Goal: Task Accomplishment & Management: Complete application form

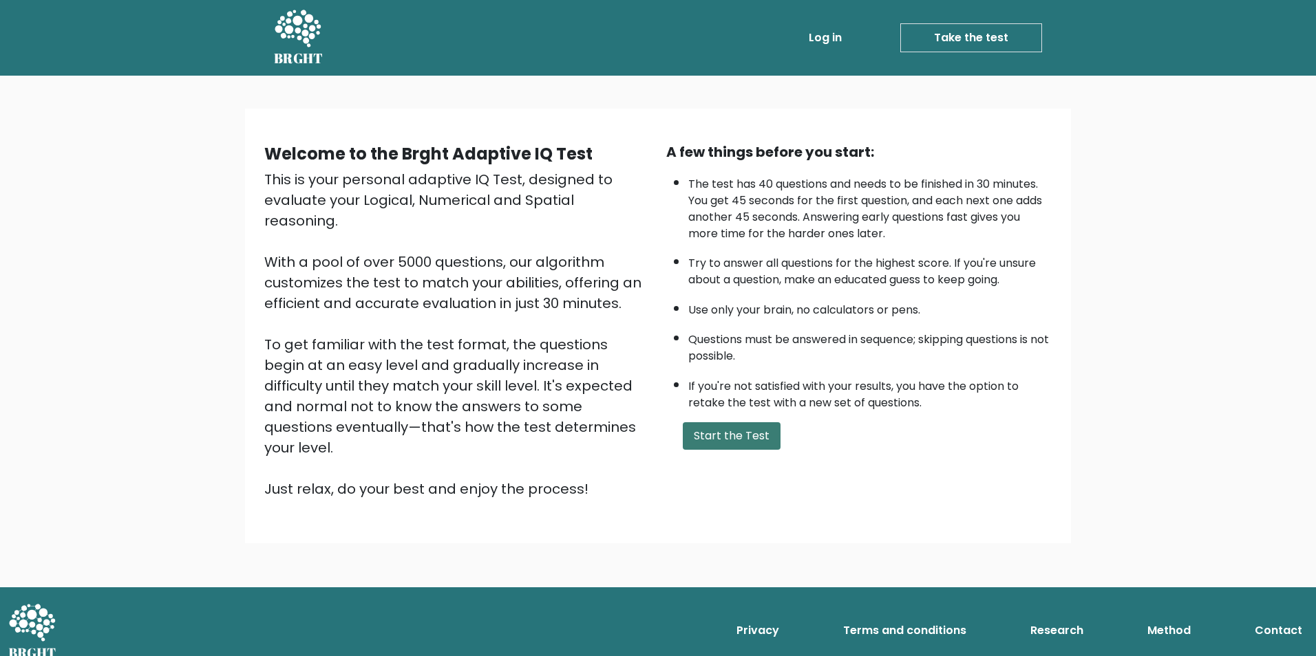
click at [730, 433] on button "Start the Test" at bounding box center [732, 436] width 98 height 28
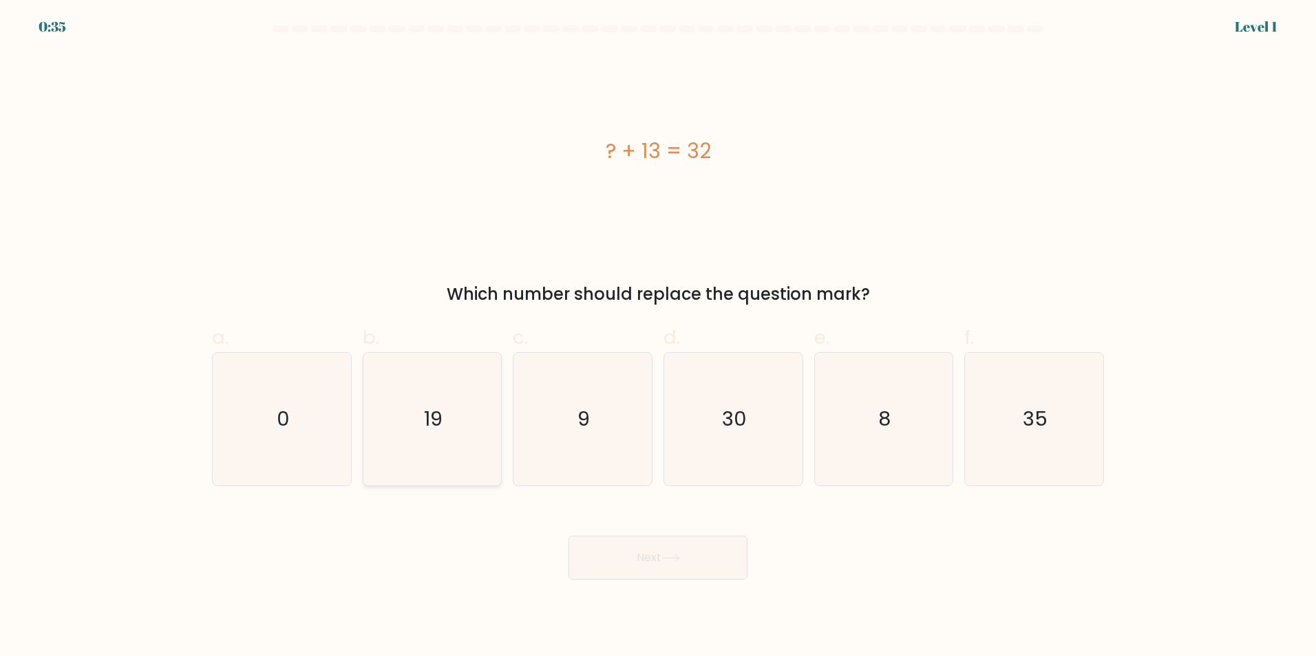
click at [429, 434] on icon "19" at bounding box center [431, 419] width 133 height 133
click at [658, 337] on input "b. 19" at bounding box center [658, 332] width 1 height 9
radio input "true"
click at [633, 546] on button "Next" at bounding box center [657, 558] width 179 height 44
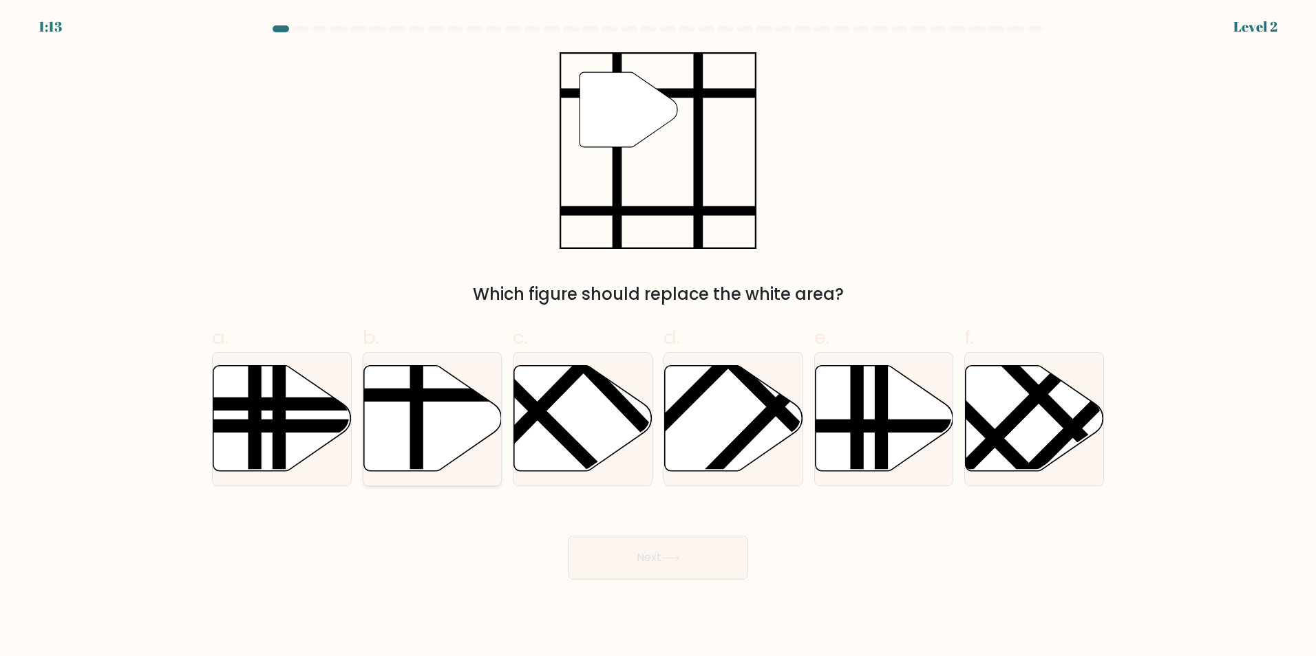
click at [407, 429] on icon at bounding box center [432, 418] width 138 height 106
click at [658, 337] on input "b." at bounding box center [658, 332] width 1 height 9
radio input "true"
click at [672, 568] on button "Next" at bounding box center [657, 558] width 179 height 44
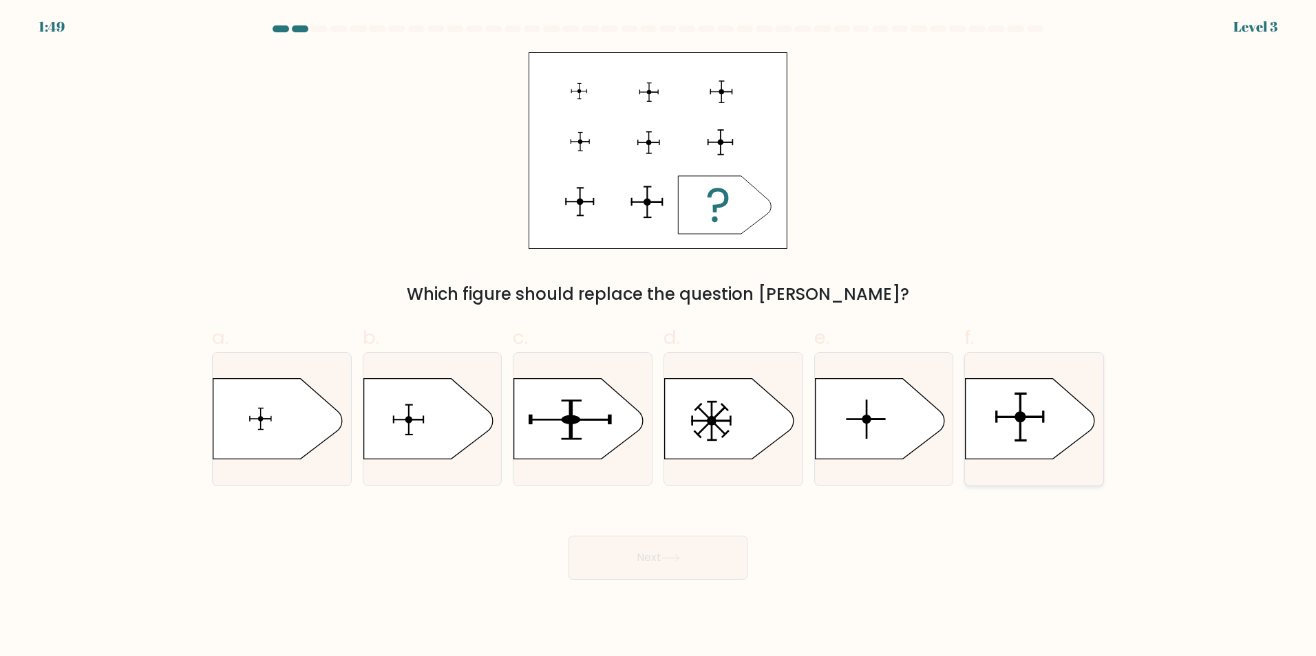
click at [1025, 432] on icon at bounding box center [1029, 418] width 129 height 81
click at [658, 337] on input "f." at bounding box center [658, 332] width 1 height 9
radio input "true"
click at [630, 564] on button "Next" at bounding box center [657, 558] width 179 height 44
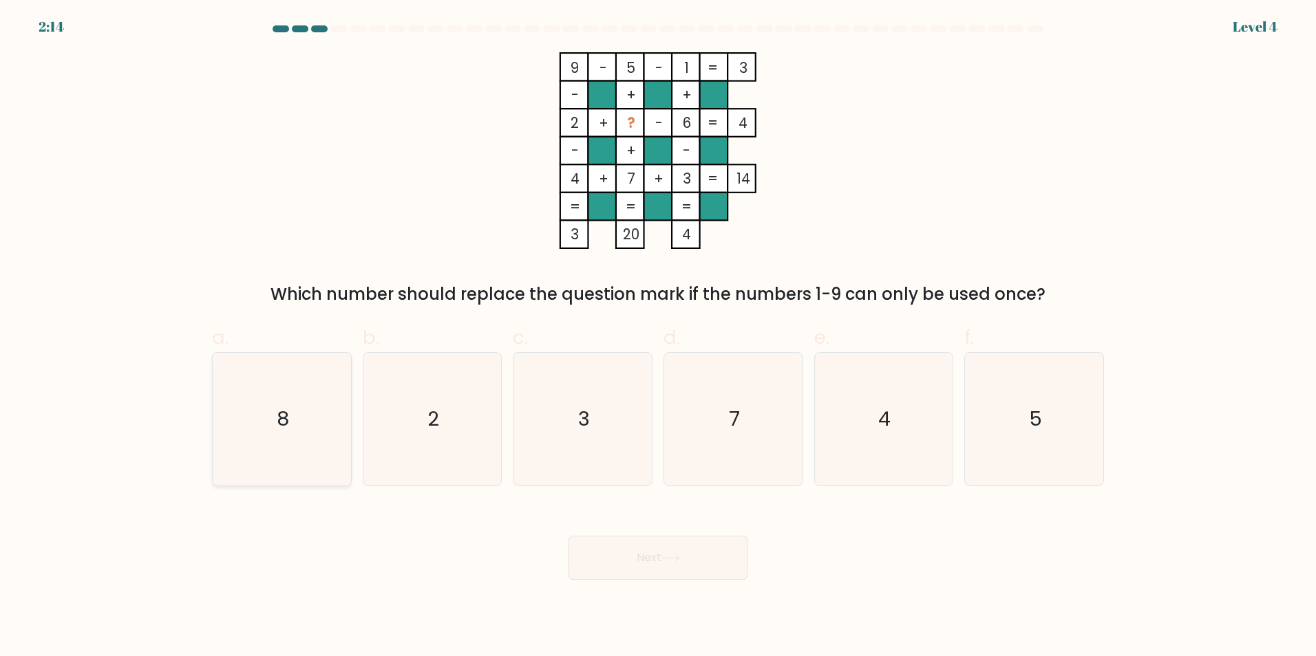
click at [270, 415] on icon "8" at bounding box center [281, 419] width 133 height 133
click at [658, 337] on input "a. 8" at bounding box center [658, 332] width 1 height 9
radio input "true"
click at [678, 564] on button "Next" at bounding box center [657, 558] width 179 height 44
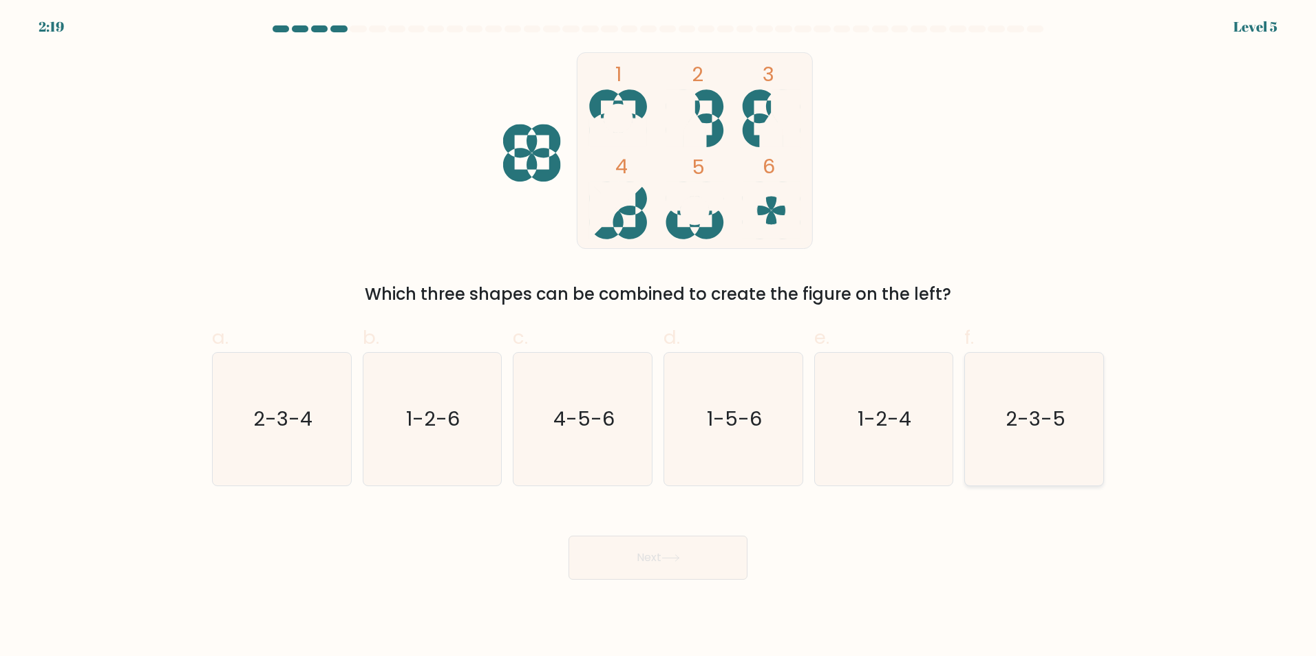
click at [1044, 427] on text "2-3-5" at bounding box center [1035, 419] width 60 height 28
click at [658, 337] on input "f. 2-3-5" at bounding box center [658, 332] width 1 height 9
radio input "true"
click at [674, 559] on icon at bounding box center [670, 559] width 19 height 8
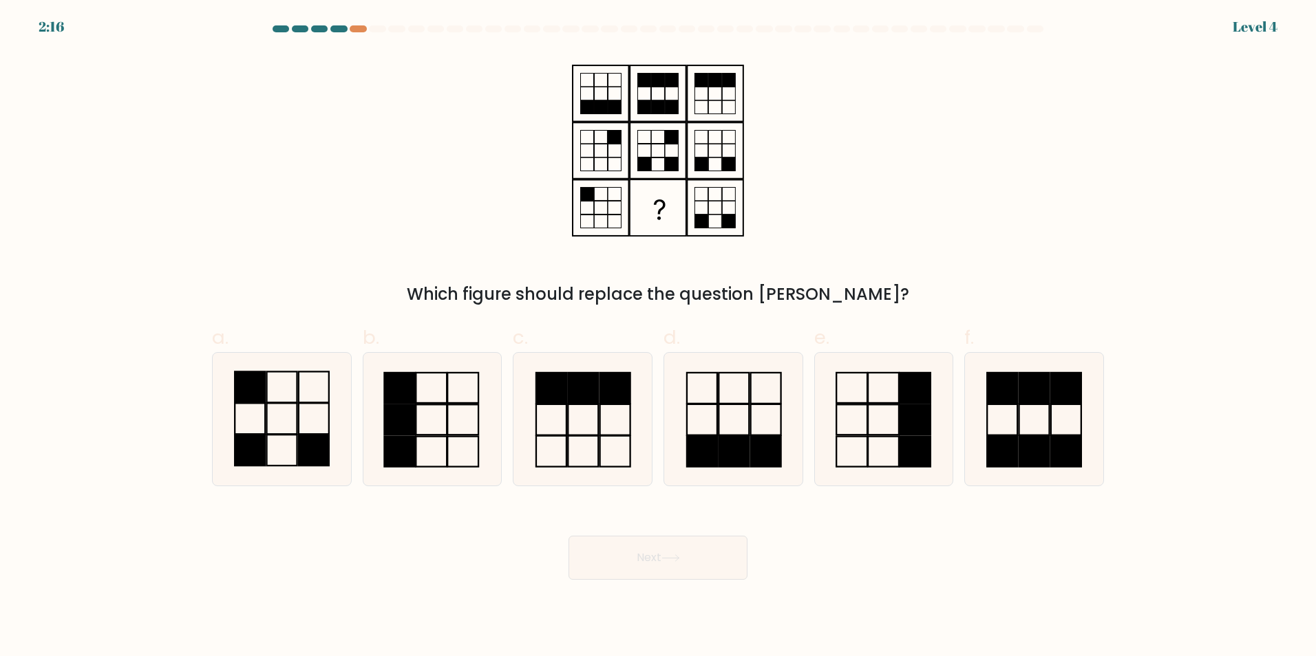
click at [674, 559] on icon at bounding box center [670, 559] width 19 height 8
click at [301, 426] on icon at bounding box center [281, 419] width 133 height 133
click at [658, 337] on input "a." at bounding box center [658, 332] width 1 height 9
radio input "true"
click at [628, 559] on button "Next" at bounding box center [657, 558] width 179 height 44
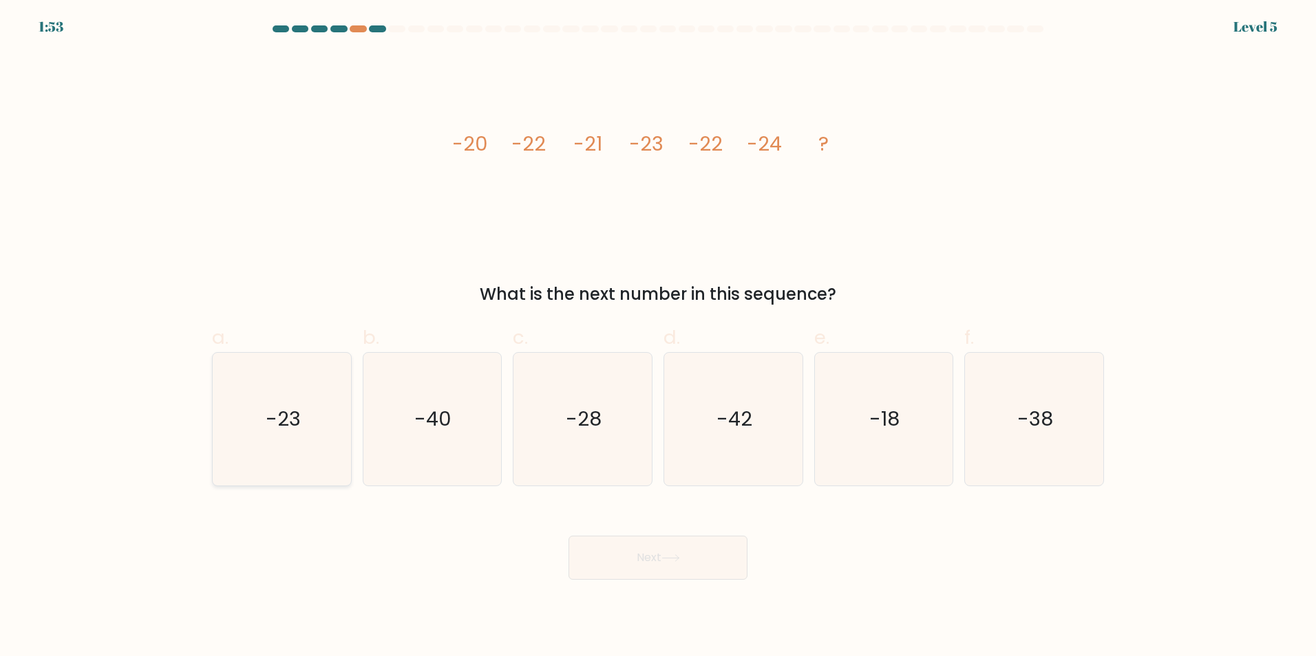
click at [257, 413] on icon "-23" at bounding box center [281, 419] width 133 height 133
click at [658, 337] on input "a. -23" at bounding box center [658, 332] width 1 height 9
radio input "true"
click at [623, 564] on button "Next" at bounding box center [657, 558] width 179 height 44
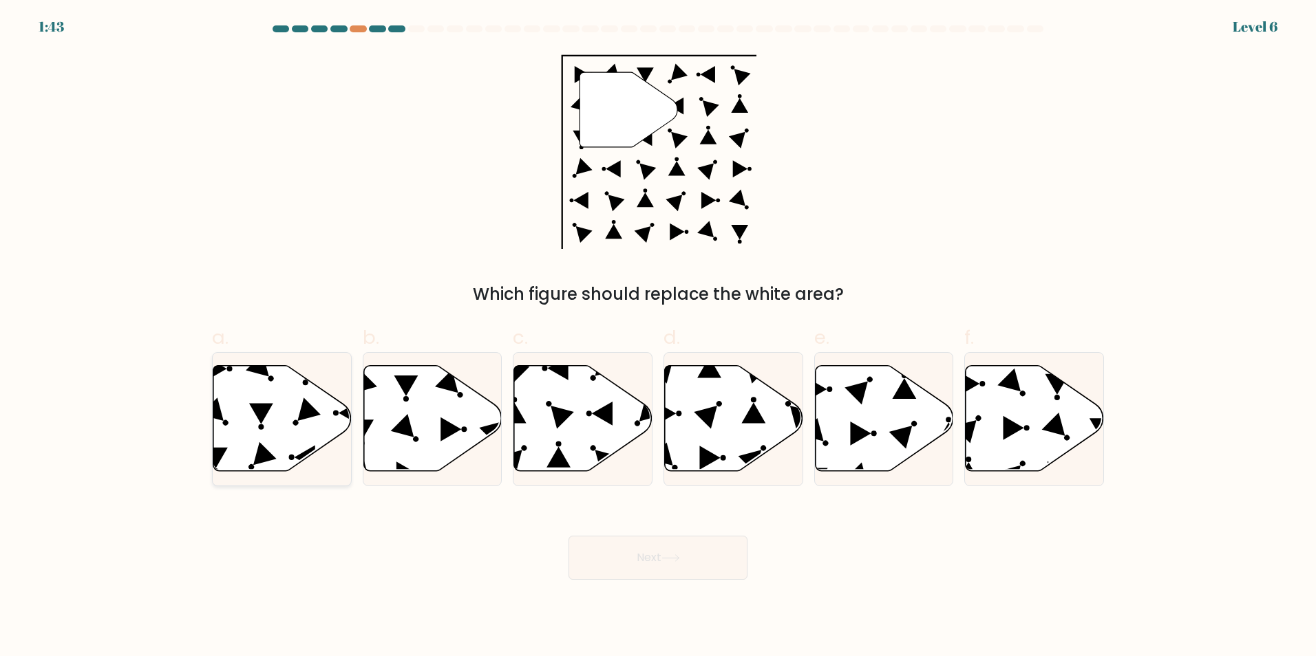
click at [269, 378] on circle at bounding box center [271, 378] width 8 height 8
click at [658, 337] on input "a." at bounding box center [658, 332] width 1 height 9
radio input "true"
click at [636, 570] on button "Next" at bounding box center [657, 558] width 179 height 44
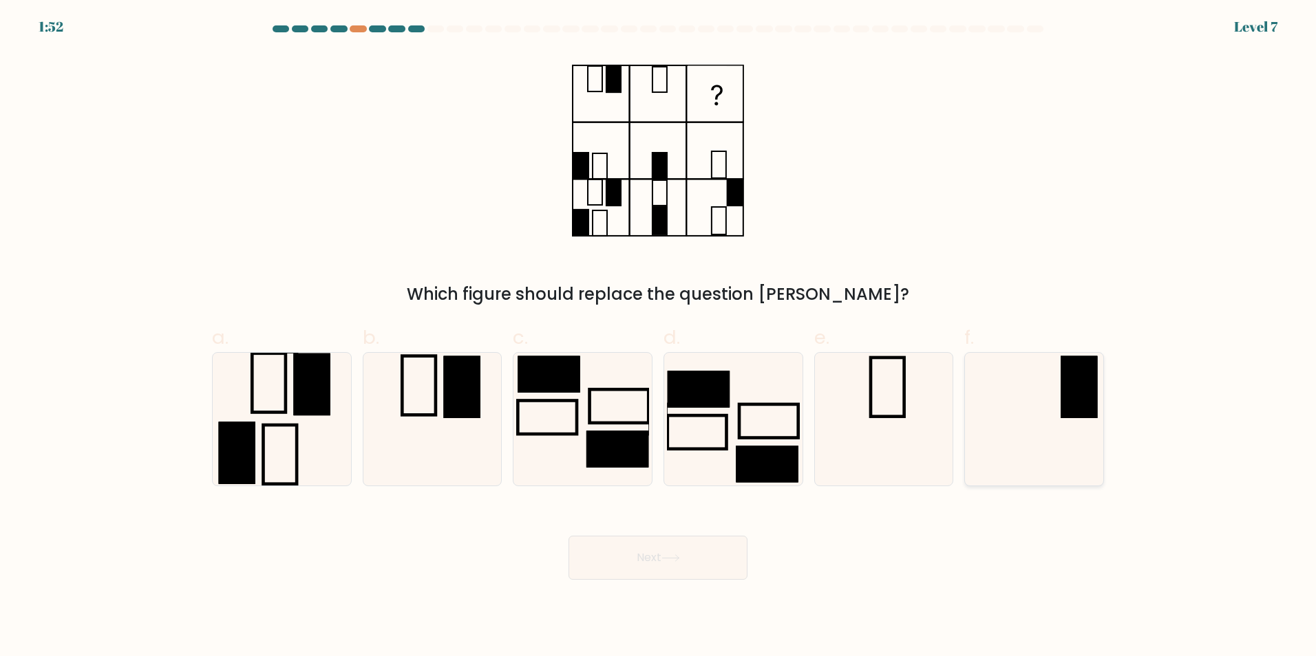
click at [1052, 442] on icon at bounding box center [1033, 419] width 133 height 133
click at [658, 337] on input "f." at bounding box center [658, 332] width 1 height 9
radio input "true"
click at [703, 569] on button "Next" at bounding box center [657, 558] width 179 height 44
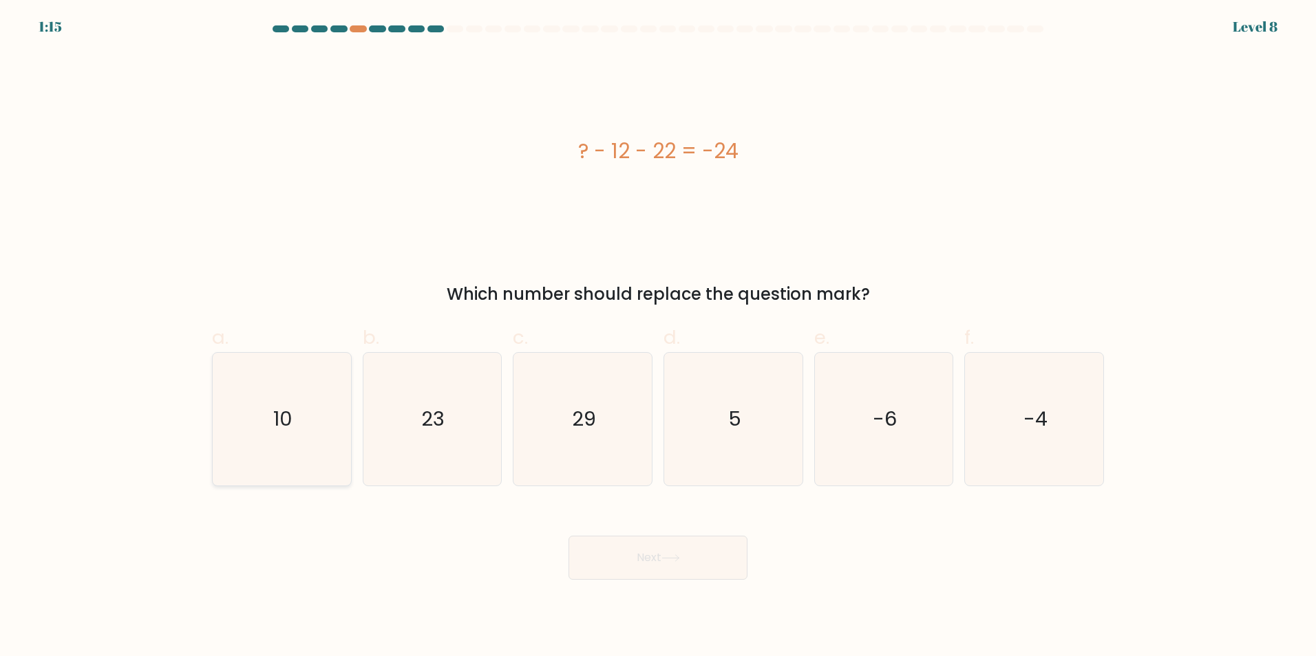
click at [255, 408] on icon "10" at bounding box center [281, 419] width 133 height 133
click at [658, 337] on input "a. 10" at bounding box center [658, 332] width 1 height 9
radio input "true"
click at [646, 559] on button "Next" at bounding box center [657, 558] width 179 height 44
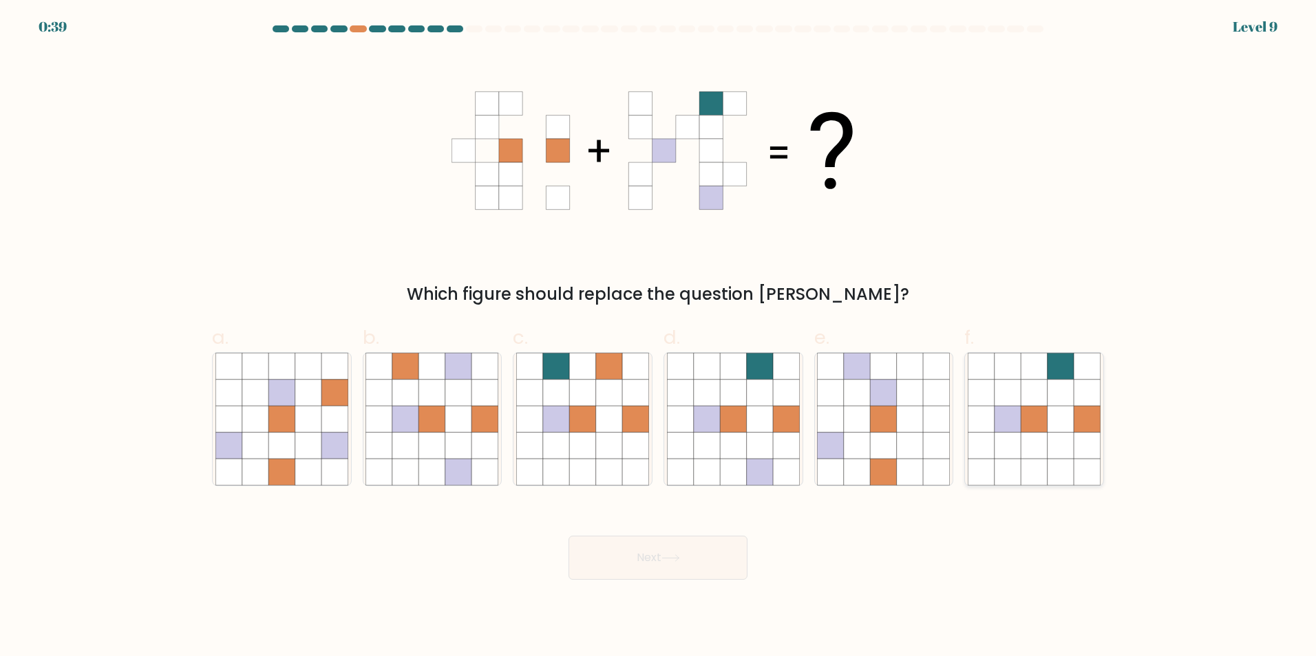
click at [1033, 433] on icon at bounding box center [1033, 445] width 26 height 26
click at [658, 337] on input "f." at bounding box center [658, 332] width 1 height 9
radio input "true"
click at [690, 566] on button "Next" at bounding box center [657, 558] width 179 height 44
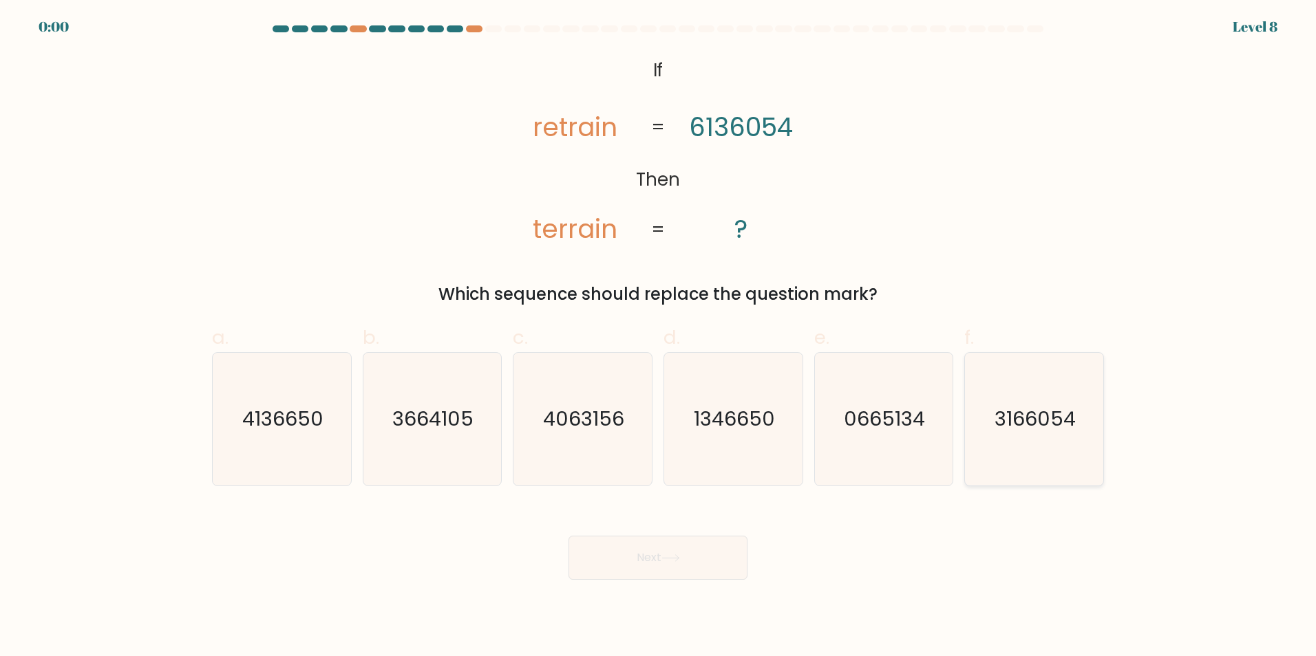
click at [1036, 450] on icon "3166054" at bounding box center [1033, 419] width 133 height 133
click at [658, 337] on input "f. 3166054" at bounding box center [658, 332] width 1 height 9
radio input "true"
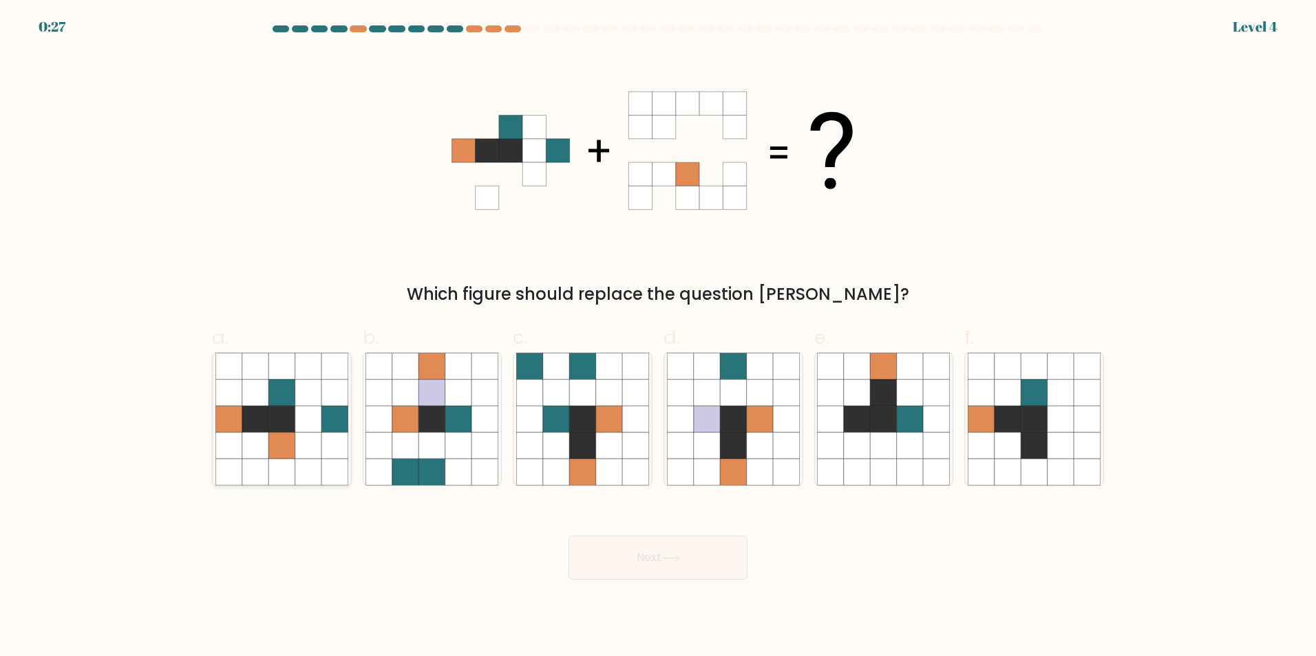
click at [310, 431] on icon at bounding box center [308, 419] width 26 height 26
click at [658, 337] on input "a." at bounding box center [658, 332] width 1 height 9
radio input "true"
click at [614, 578] on button "Next" at bounding box center [657, 558] width 179 height 44
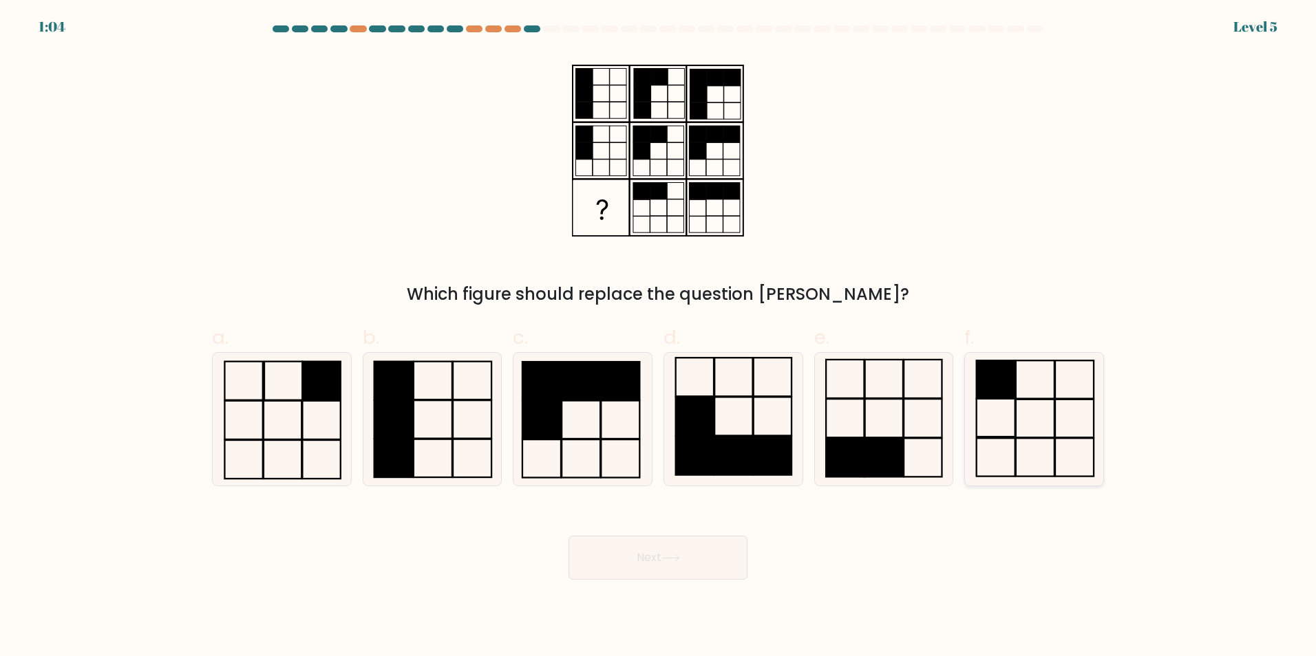
click at [1055, 411] on rect at bounding box center [1074, 418] width 39 height 38
click at [658, 337] on input "f." at bounding box center [658, 332] width 1 height 9
radio input "true"
click at [722, 558] on button "Next" at bounding box center [657, 558] width 179 height 44
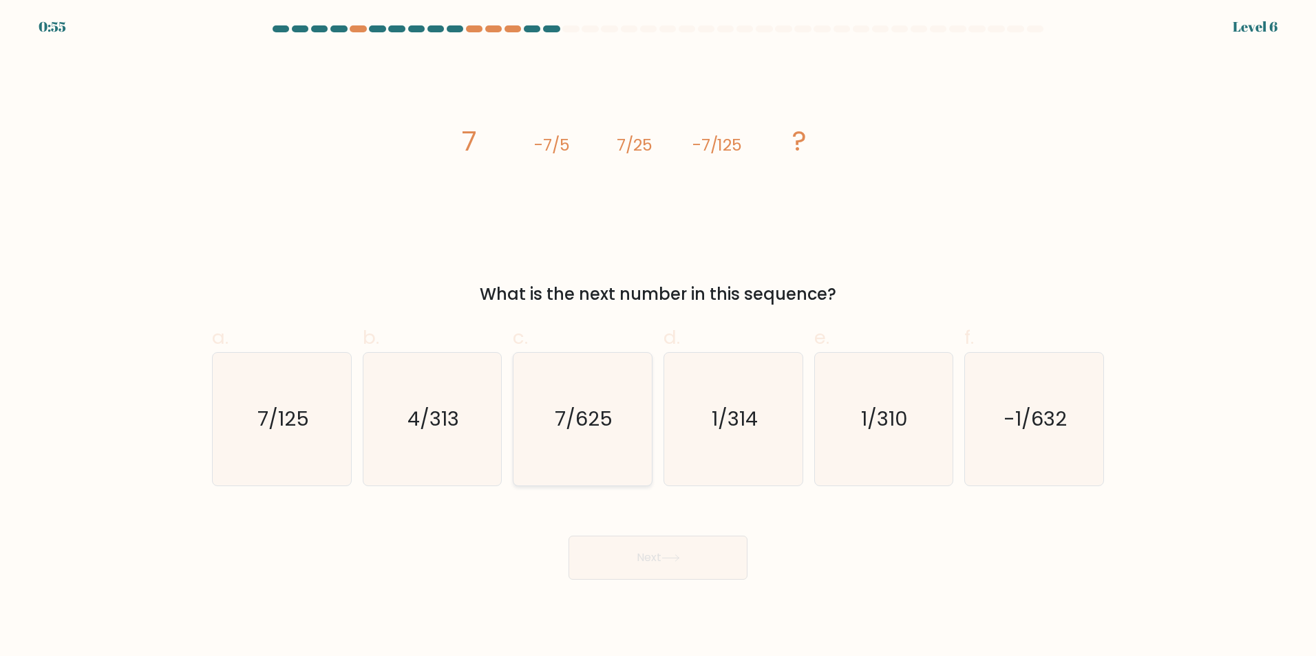
click at [579, 420] on text "7/625" at bounding box center [584, 419] width 58 height 28
click at [658, 337] on input "c. 7/625" at bounding box center [658, 332] width 1 height 9
radio input "true"
click at [685, 559] on button "Next" at bounding box center [657, 558] width 179 height 44
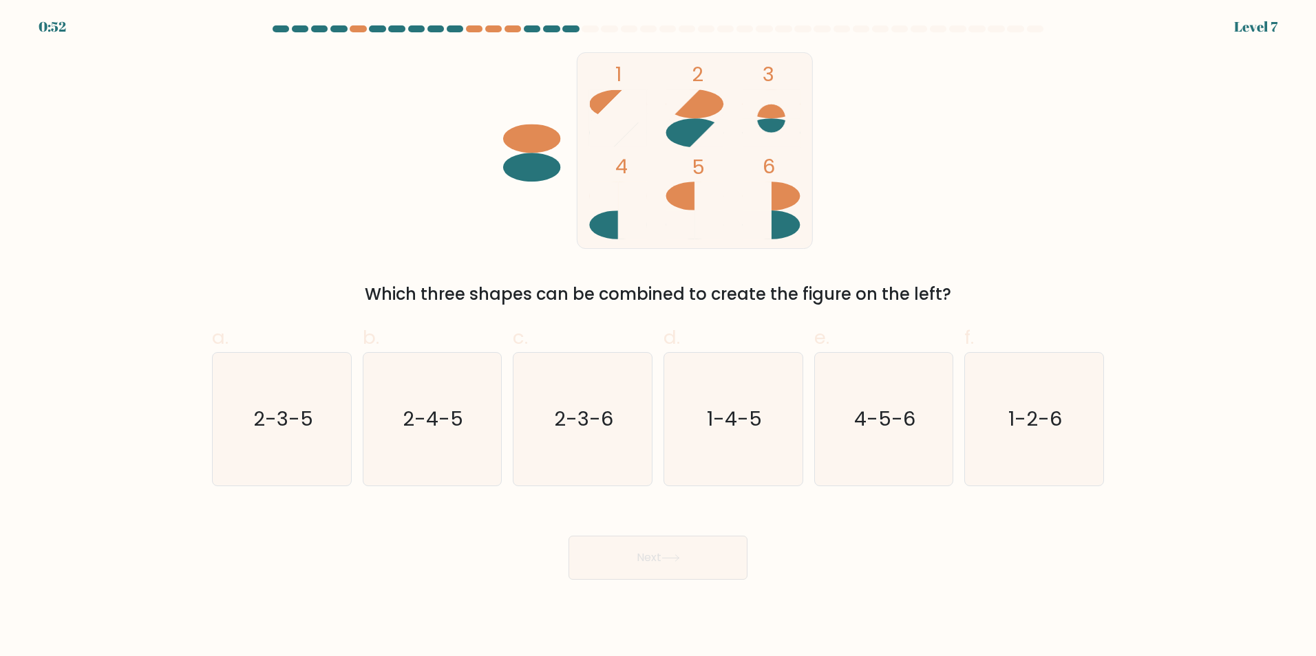
click at [685, 559] on button "Next" at bounding box center [657, 558] width 179 height 44
click at [883, 414] on text "4-5-6" at bounding box center [884, 419] width 61 height 28
click at [658, 337] on input "e. 4-5-6" at bounding box center [658, 332] width 1 height 9
radio input "true"
click at [697, 567] on button "Next" at bounding box center [657, 558] width 179 height 44
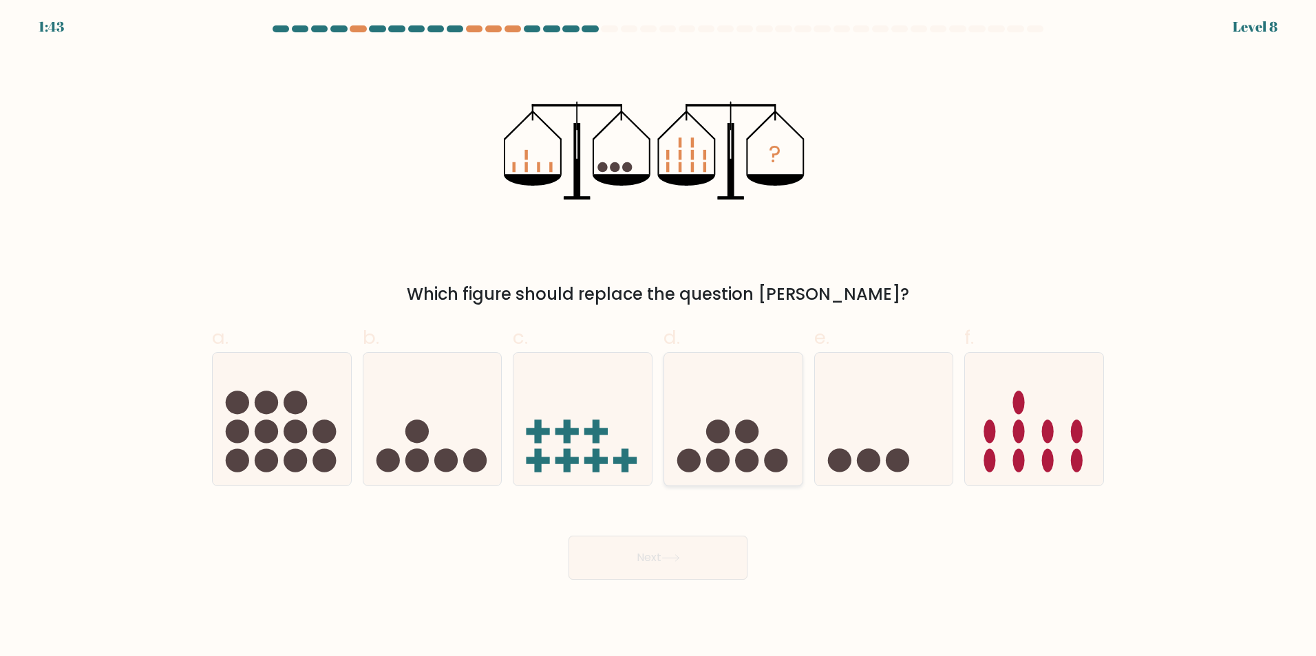
click at [751, 453] on circle at bounding box center [746, 460] width 23 height 23
click at [658, 337] on input "d." at bounding box center [658, 332] width 1 height 9
radio input "true"
click at [694, 561] on button "Next" at bounding box center [657, 558] width 179 height 44
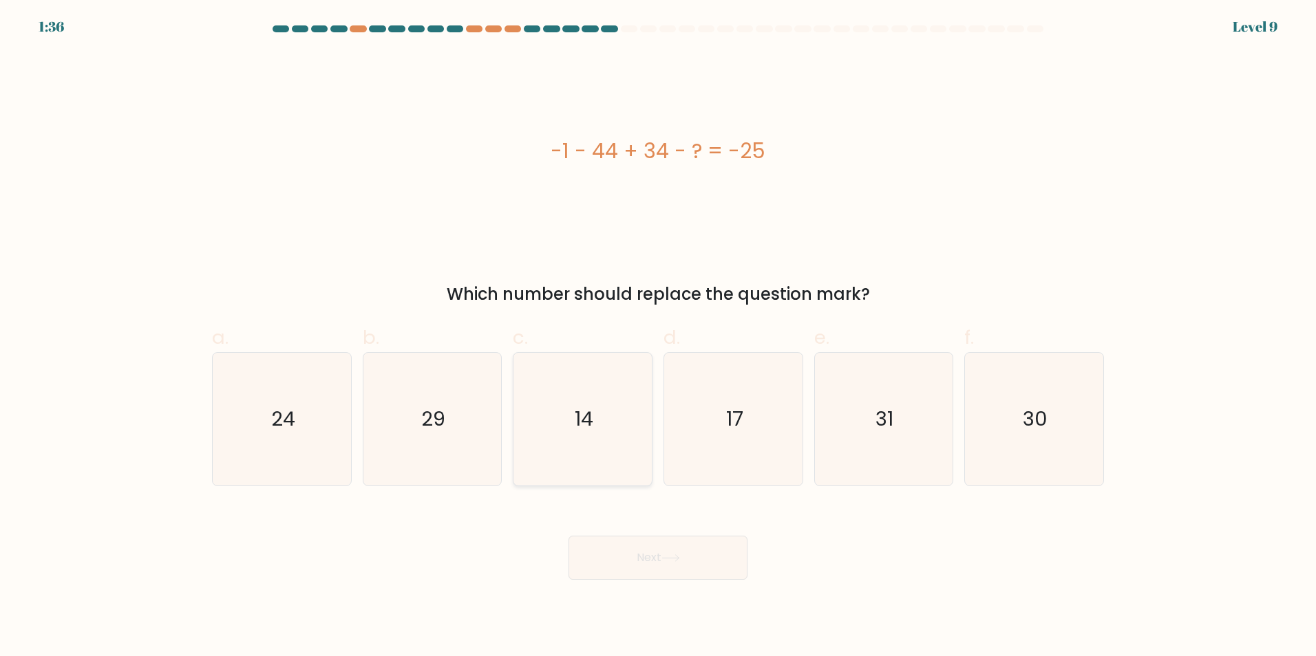
click at [617, 440] on icon "14" at bounding box center [582, 419] width 133 height 133
click at [658, 337] on input "c. 14" at bounding box center [658, 332] width 1 height 9
radio input "true"
click at [659, 559] on button "Next" at bounding box center [657, 558] width 179 height 44
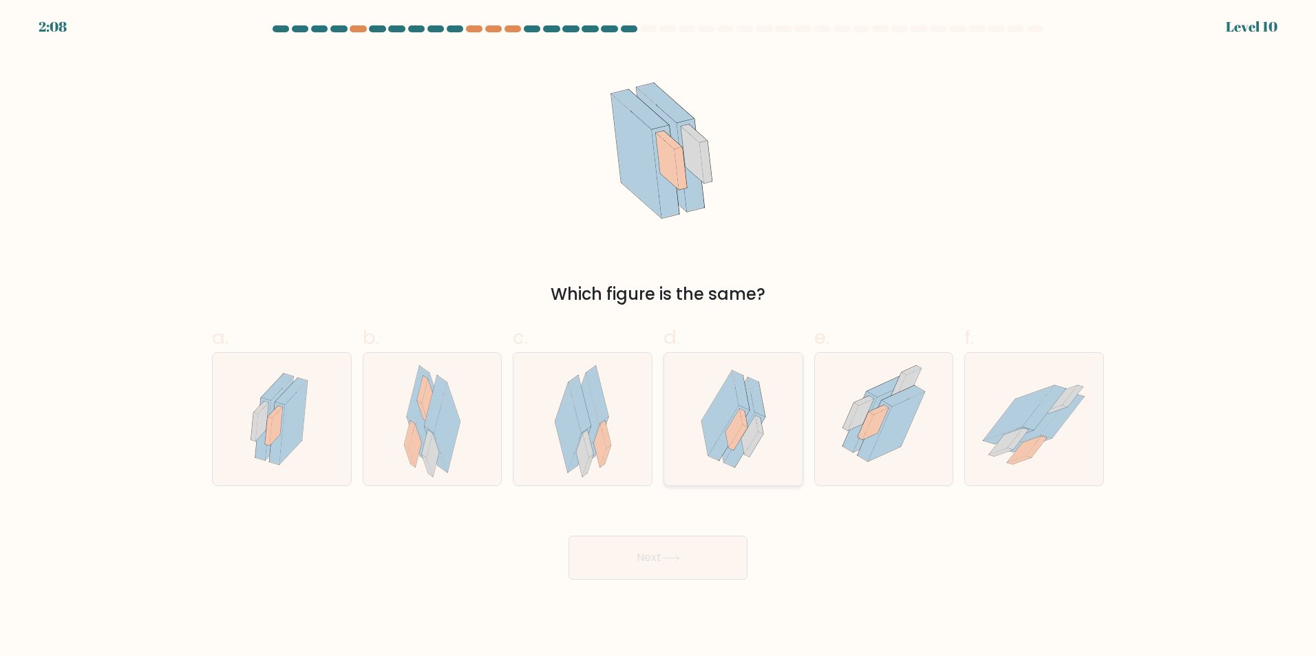
click at [727, 432] on icon at bounding box center [733, 428] width 17 height 39
click at [658, 337] on input "d." at bounding box center [658, 332] width 1 height 9
radio input "true"
click at [677, 562] on button "Next" at bounding box center [657, 558] width 179 height 44
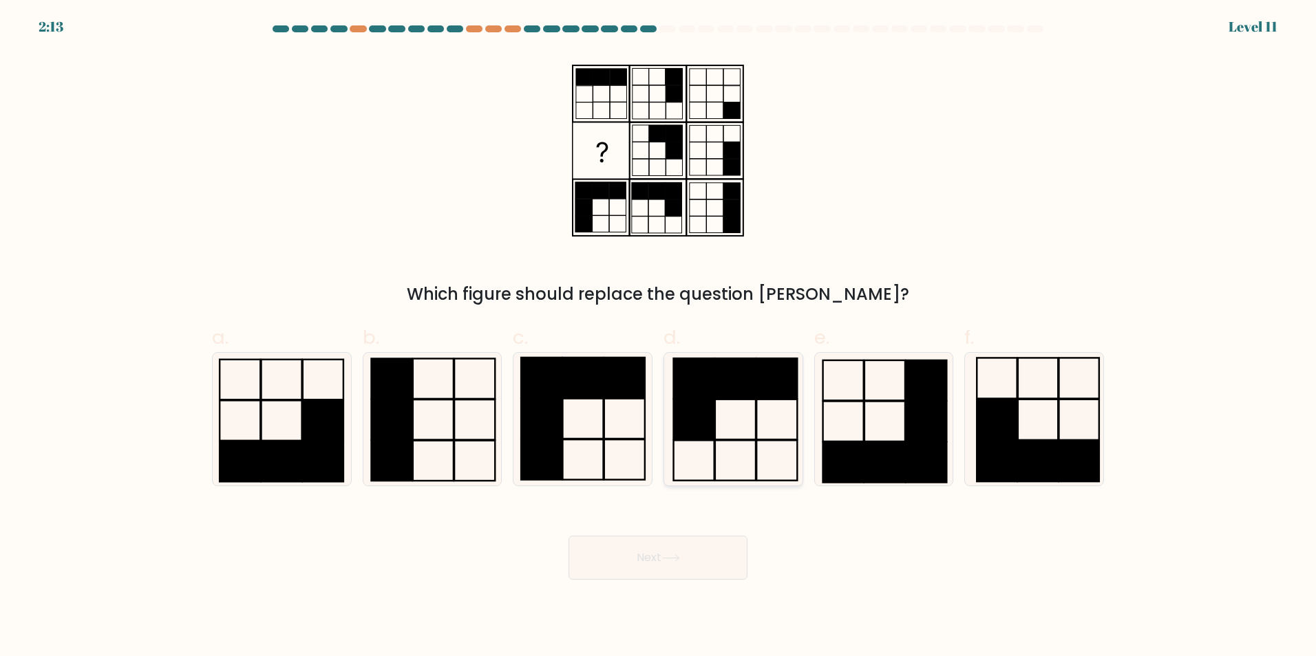
click at [729, 436] on icon at bounding box center [733, 419] width 133 height 133
click at [658, 337] on input "d." at bounding box center [658, 332] width 1 height 9
radio input "true"
click at [700, 559] on button "Next" at bounding box center [657, 558] width 179 height 44
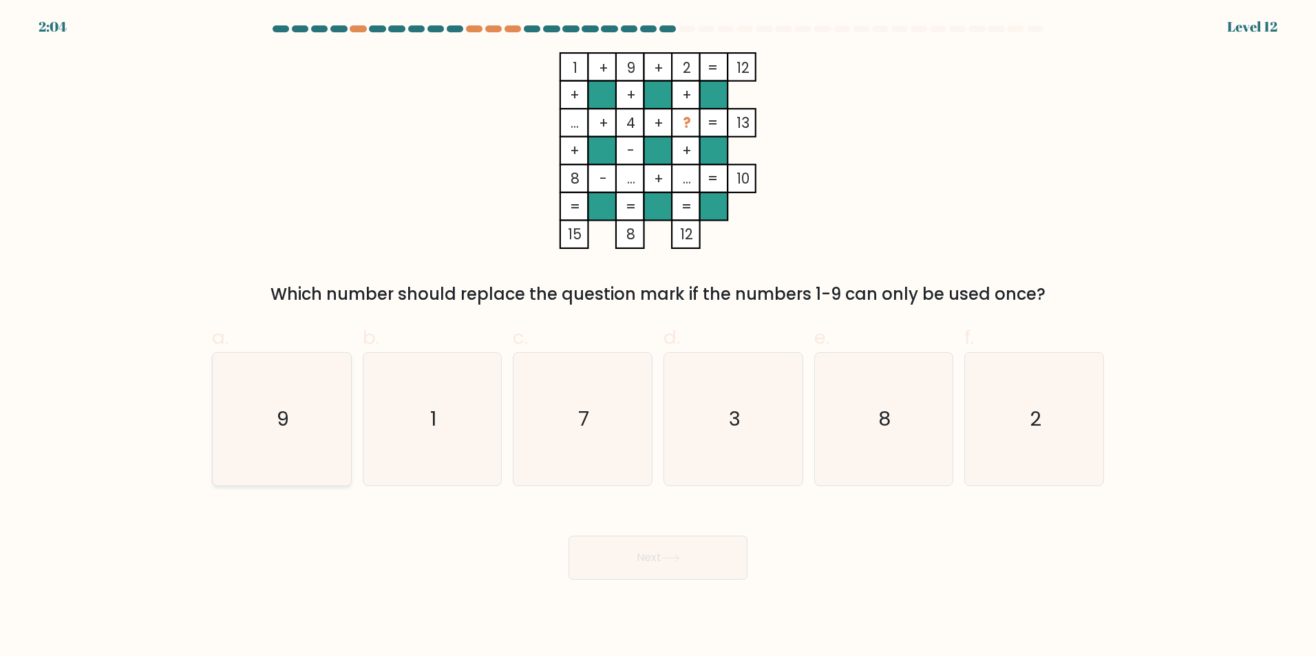
click at [299, 425] on icon "9" at bounding box center [281, 419] width 133 height 133
click at [658, 337] on input "a. 9" at bounding box center [658, 332] width 1 height 9
radio input "true"
click at [704, 570] on button "Next" at bounding box center [657, 558] width 179 height 44
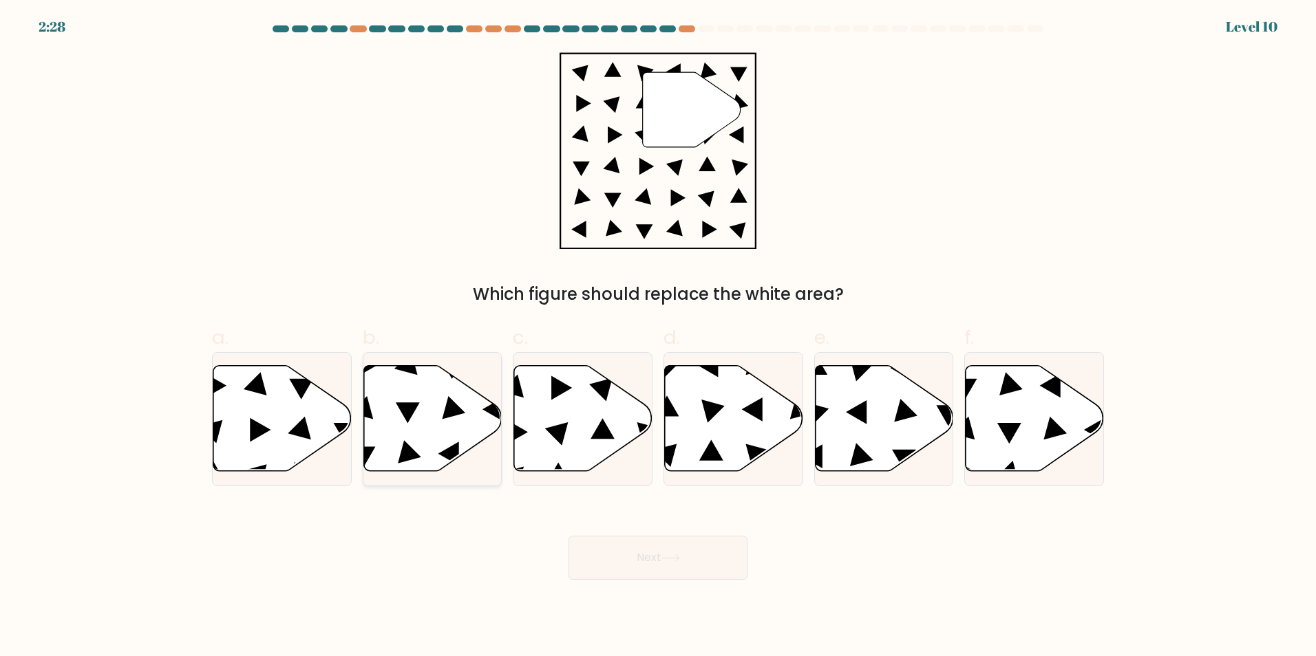
click at [425, 432] on icon at bounding box center [432, 418] width 138 height 106
click at [658, 337] on input "b." at bounding box center [658, 332] width 1 height 9
radio input "true"
click at [653, 572] on button "Next" at bounding box center [657, 558] width 179 height 44
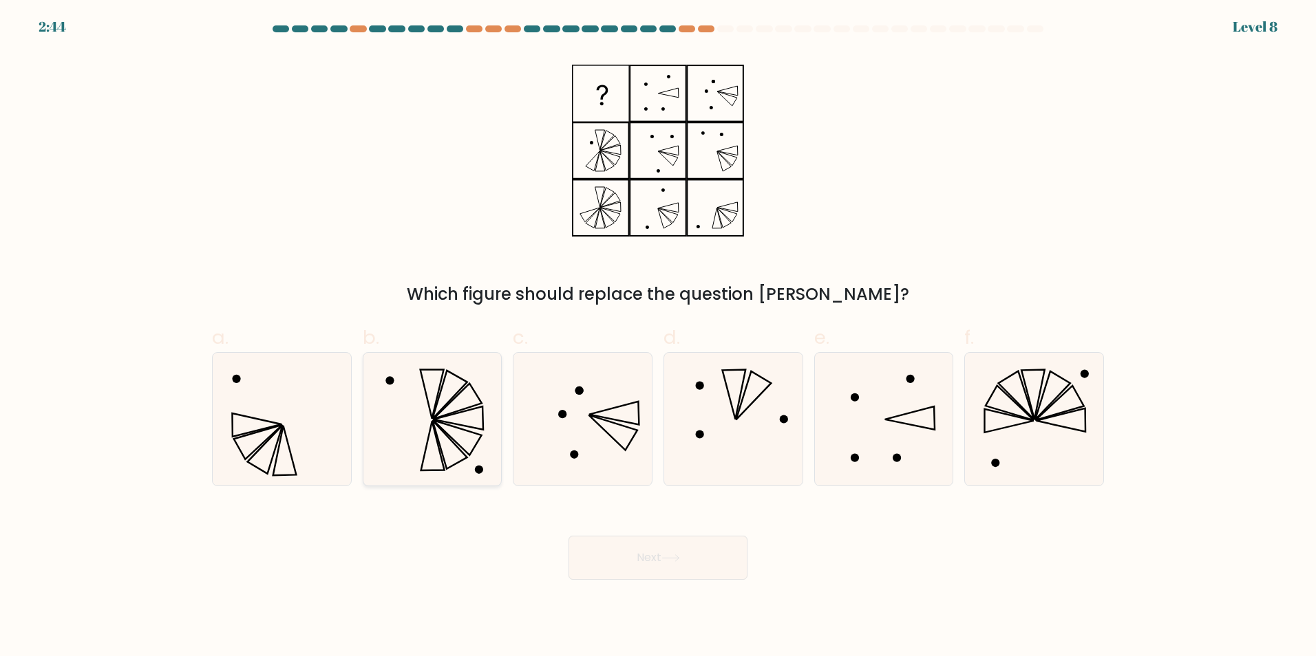
click at [451, 442] on icon at bounding box center [431, 419] width 133 height 133
click at [658, 337] on input "b." at bounding box center [658, 332] width 1 height 9
radio input "true"
click at [619, 556] on button "Next" at bounding box center [657, 558] width 179 height 44
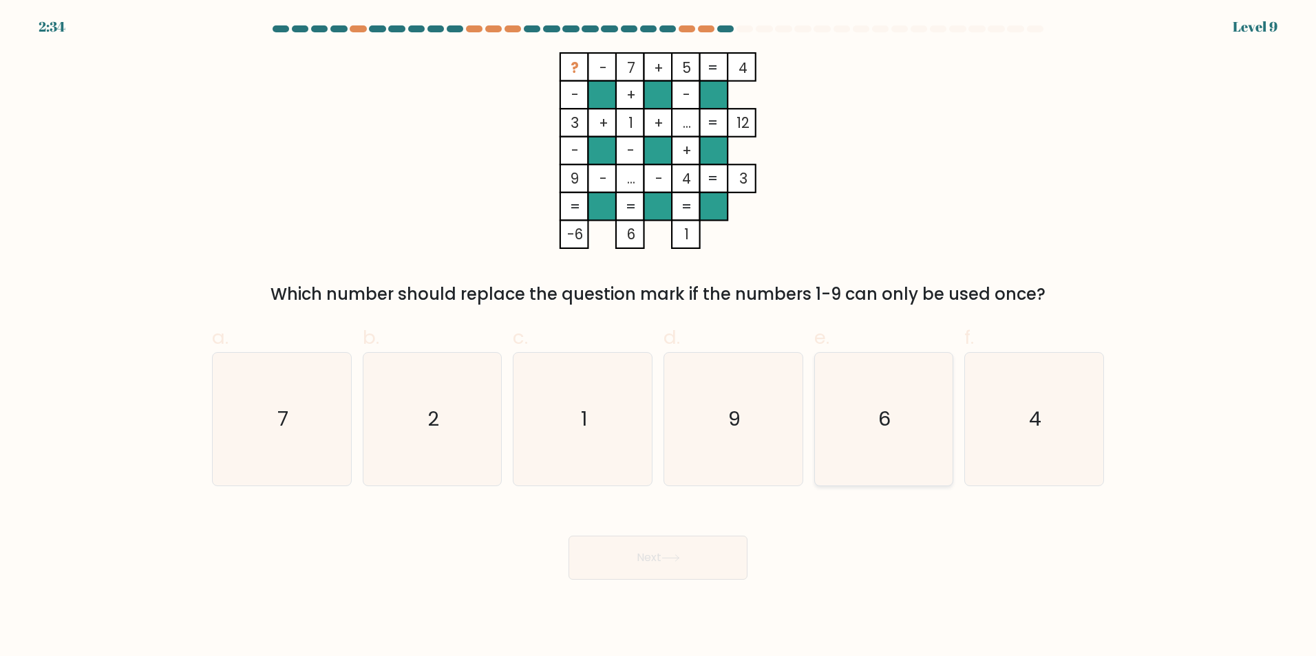
click at [879, 440] on icon "6" at bounding box center [883, 419] width 133 height 133
click at [658, 337] on input "e. 6" at bounding box center [658, 332] width 1 height 9
radio input "true"
click at [644, 572] on button "Next" at bounding box center [657, 558] width 179 height 44
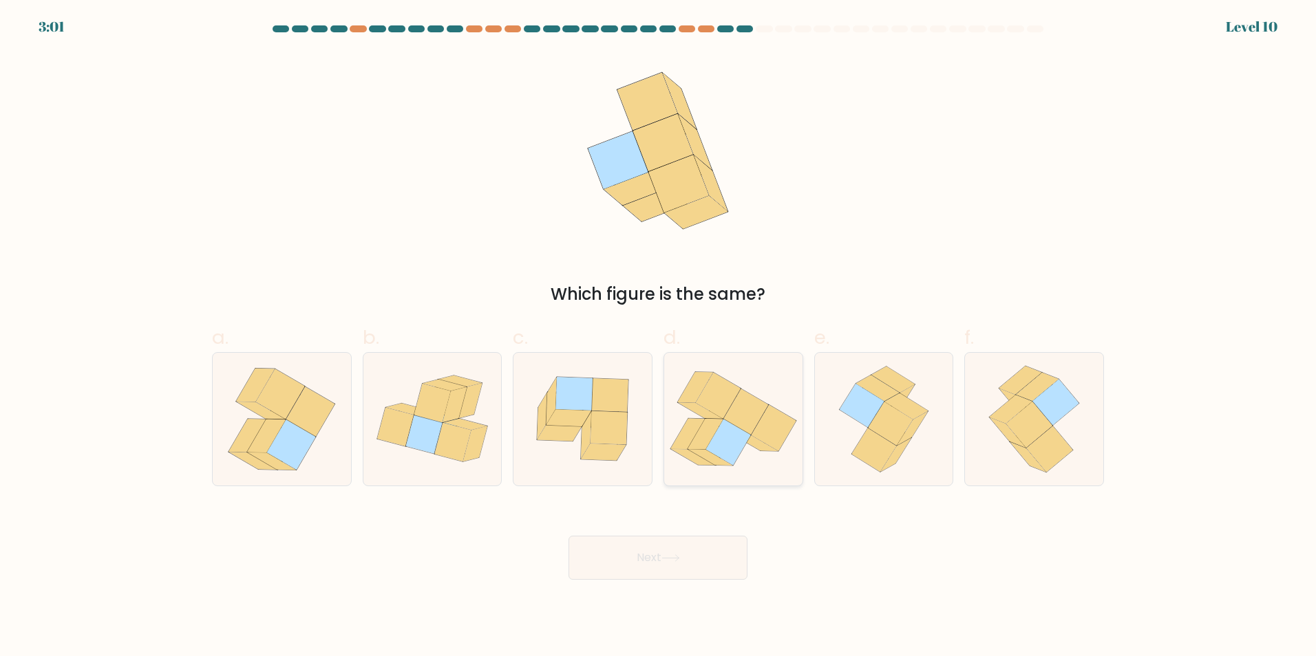
click at [731, 440] on icon at bounding box center [727, 443] width 45 height 46
click at [658, 337] on input "d." at bounding box center [658, 332] width 1 height 9
radio input "true"
click at [656, 574] on button "Next" at bounding box center [657, 558] width 179 height 44
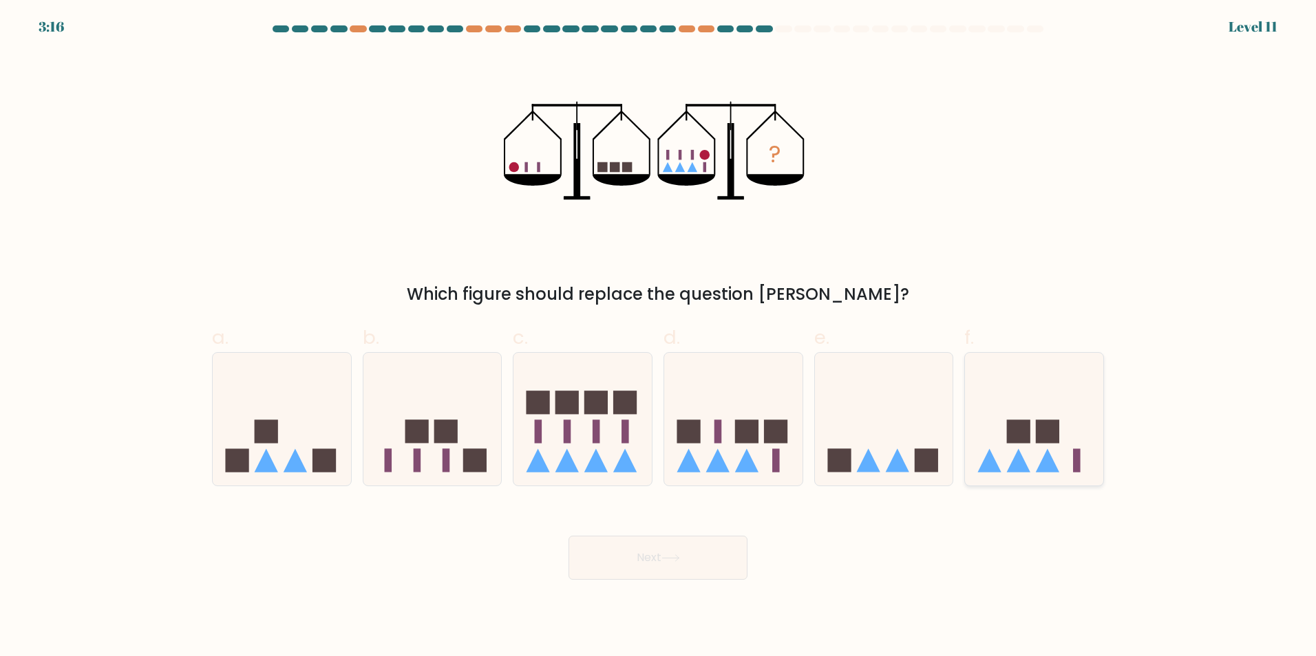
click at [1007, 436] on rect at bounding box center [1018, 431] width 23 height 23
click at [658, 337] on input "f." at bounding box center [658, 332] width 1 height 9
radio input "true"
click at [715, 566] on button "Next" at bounding box center [657, 558] width 179 height 44
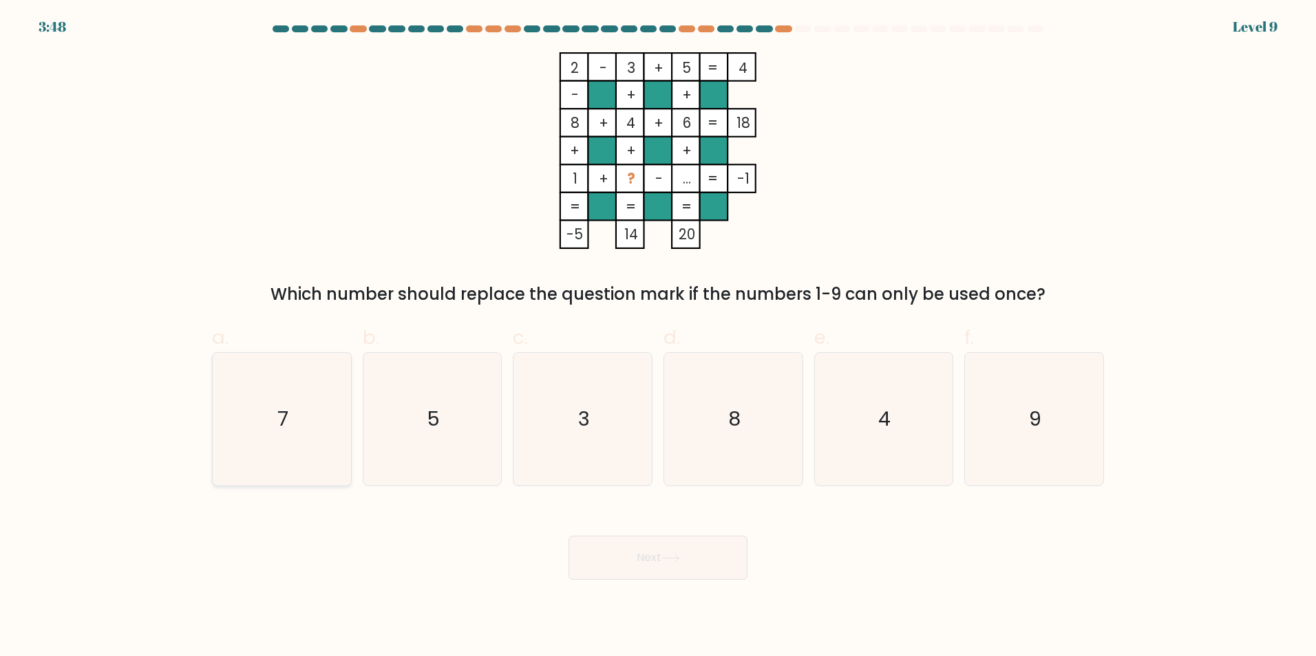
click at [311, 415] on icon "7" at bounding box center [281, 419] width 133 height 133
click at [658, 337] on input "a. 7" at bounding box center [658, 332] width 1 height 9
radio input "true"
click at [659, 561] on button "Next" at bounding box center [657, 558] width 179 height 44
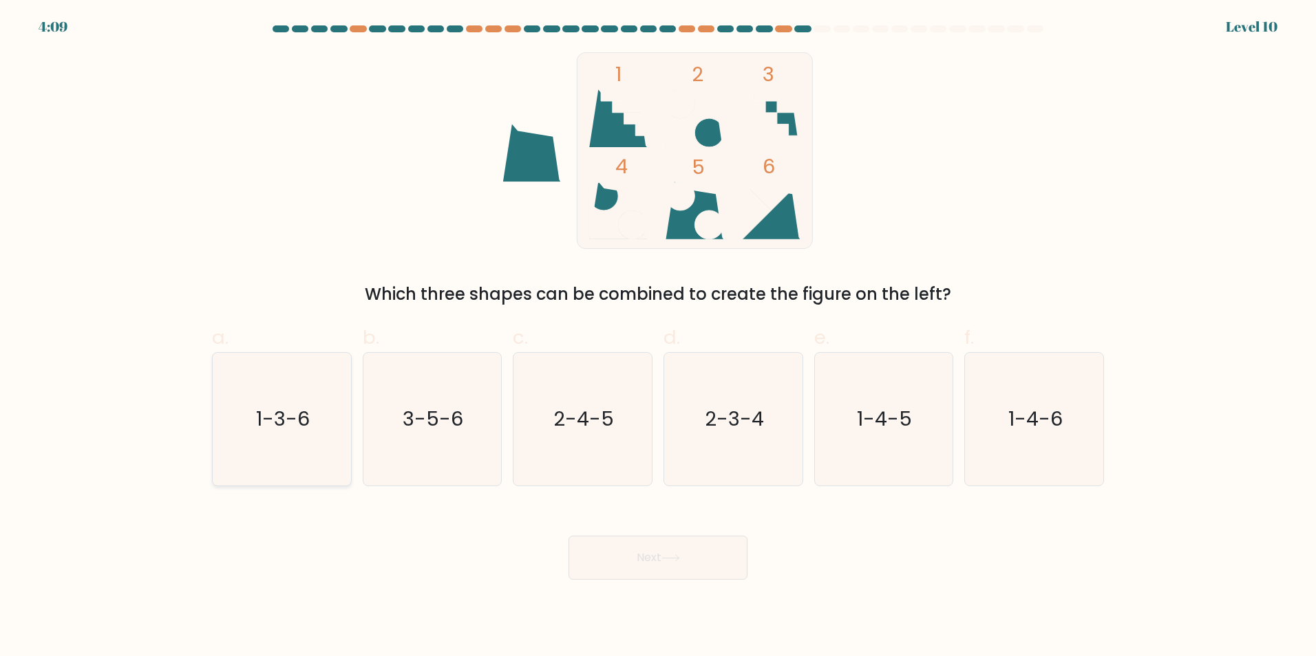
click at [290, 384] on icon "1-3-6" at bounding box center [281, 419] width 133 height 133
click at [658, 337] on input "a. 1-3-6" at bounding box center [658, 332] width 1 height 9
radio input "true"
click at [625, 565] on button "Next" at bounding box center [657, 558] width 179 height 44
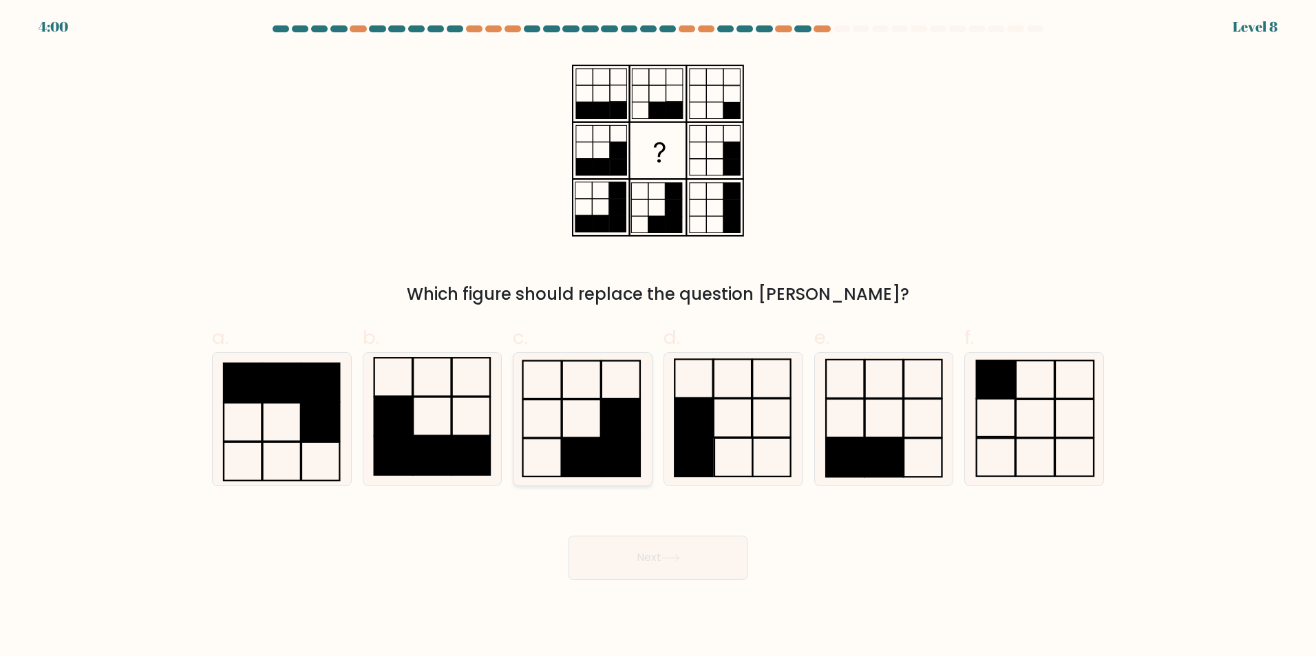
click at [544, 453] on icon at bounding box center [582, 419] width 133 height 133
click at [658, 337] on input "c." at bounding box center [658, 332] width 1 height 9
radio input "true"
click at [705, 564] on button "Next" at bounding box center [657, 558] width 179 height 44
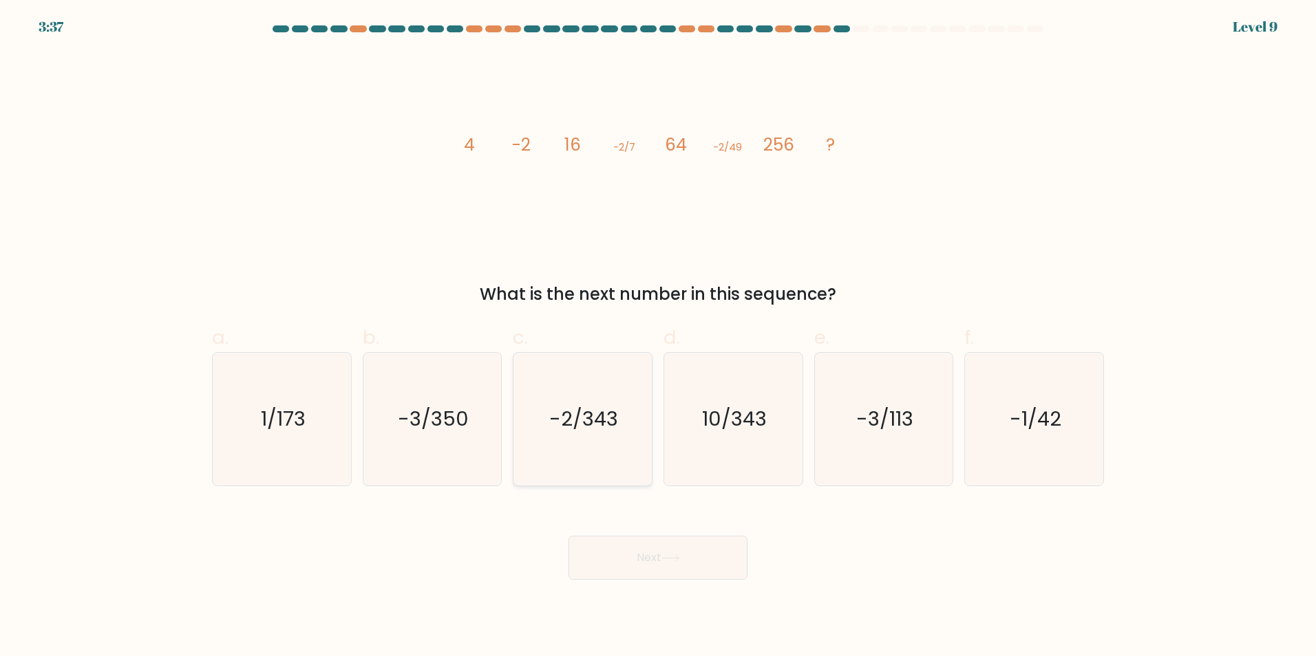
click at [614, 431] on text "-2/343" at bounding box center [584, 419] width 69 height 28
click at [658, 337] on input "c. -2/343" at bounding box center [658, 332] width 1 height 9
radio input "true"
click at [633, 554] on button "Next" at bounding box center [657, 558] width 179 height 44
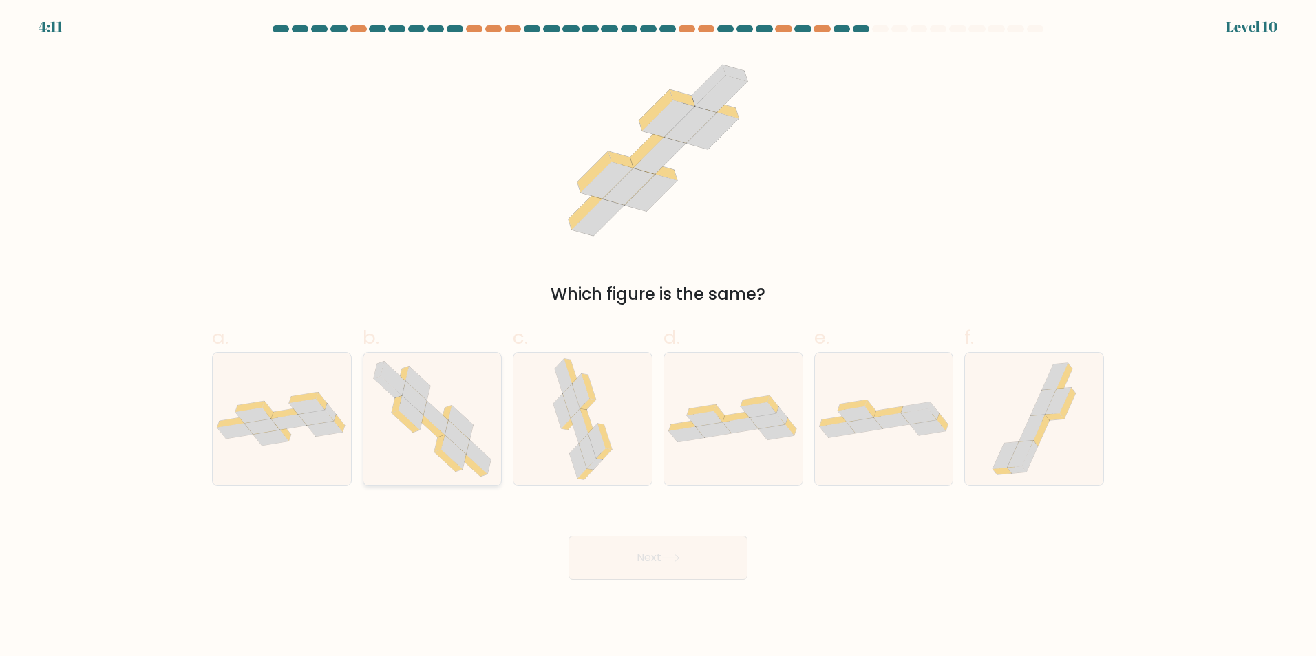
click at [435, 436] on icon at bounding box center [433, 419] width 136 height 133
click at [658, 337] on input "b." at bounding box center [658, 332] width 1 height 9
radio input "true"
click at [615, 558] on button "Next" at bounding box center [657, 558] width 179 height 44
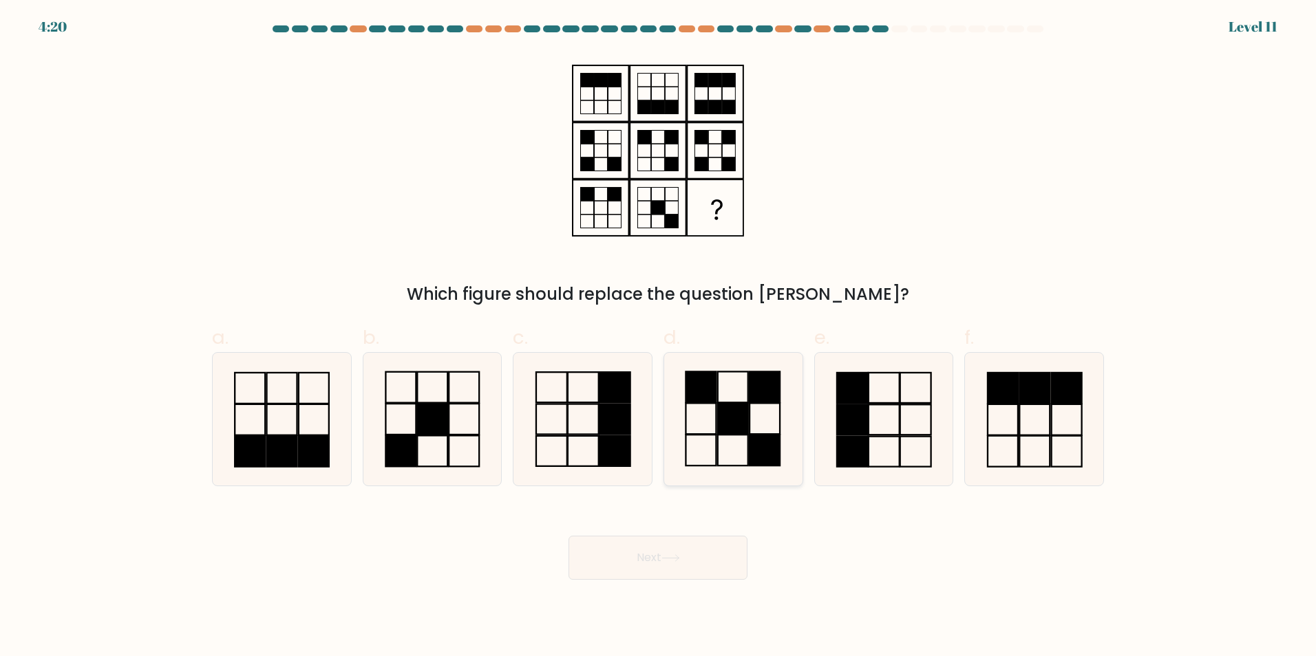
click at [728, 405] on rect at bounding box center [733, 418] width 30 height 31
click at [658, 337] on input "d." at bounding box center [658, 332] width 1 height 9
radio input "true"
click at [665, 555] on icon at bounding box center [670, 559] width 19 height 8
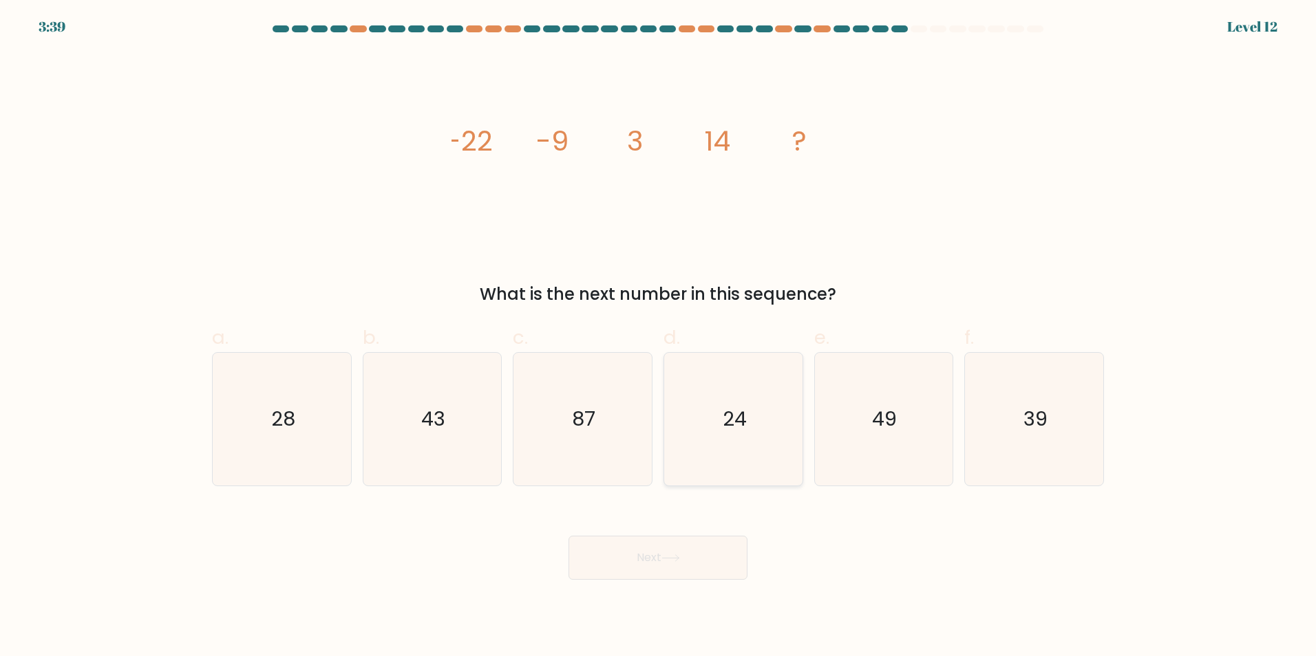
click at [762, 409] on icon "24" at bounding box center [733, 419] width 133 height 133
click at [658, 337] on input "d. 24" at bounding box center [658, 332] width 1 height 9
radio input "true"
click at [656, 565] on button "Next" at bounding box center [657, 558] width 179 height 44
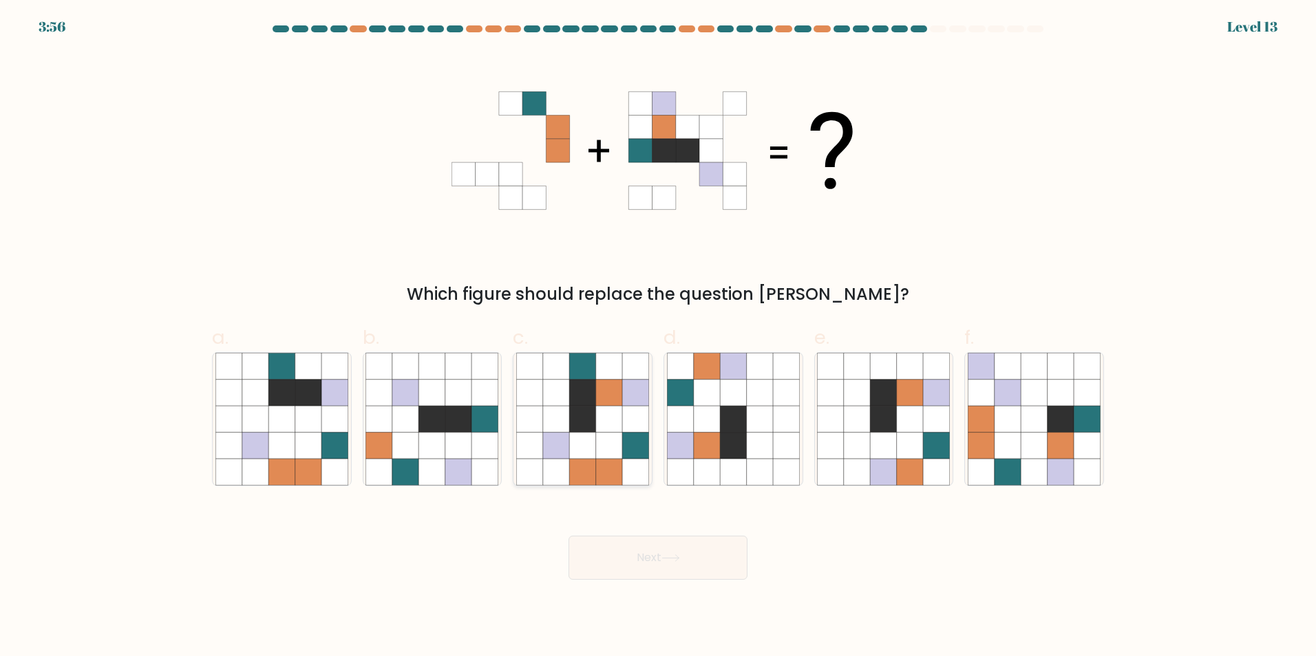
click at [578, 429] on icon at bounding box center [582, 419] width 26 height 26
click at [658, 337] on input "c." at bounding box center [658, 332] width 1 height 9
radio input "true"
click at [675, 555] on icon at bounding box center [670, 559] width 19 height 8
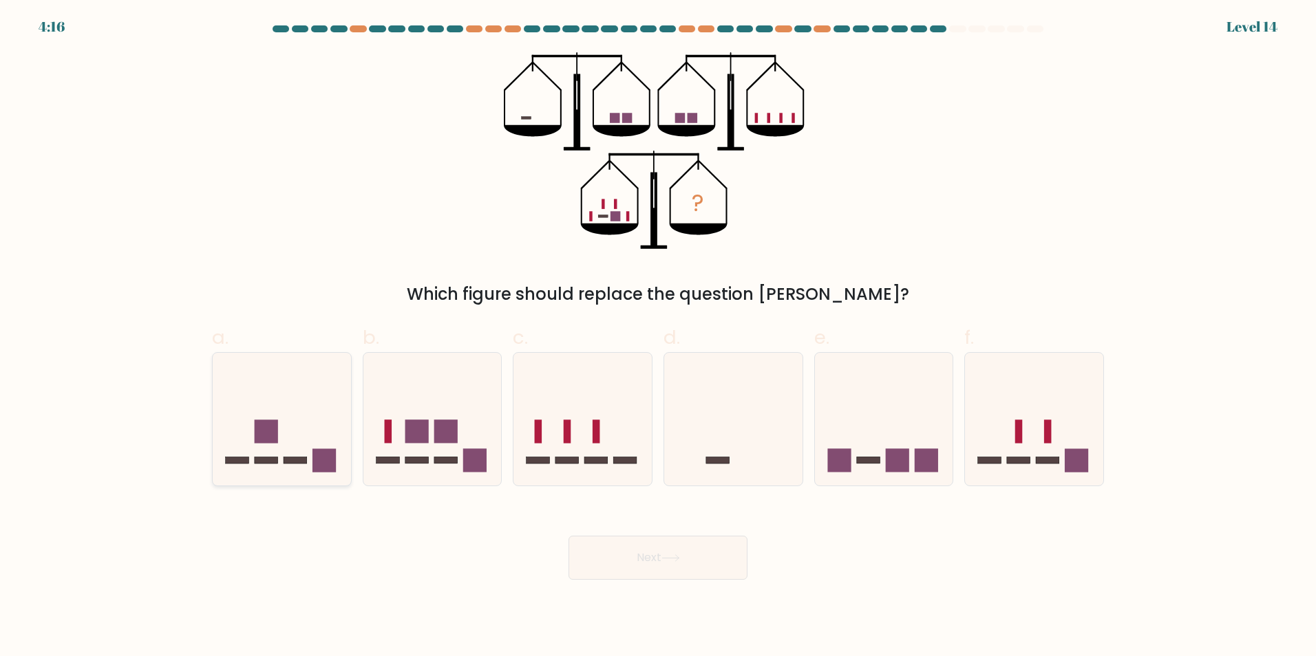
click at [280, 427] on icon at bounding box center [282, 419] width 138 height 114
click at [658, 337] on input "a." at bounding box center [658, 332] width 1 height 9
radio input "true"
click at [611, 569] on button "Next" at bounding box center [657, 558] width 179 height 44
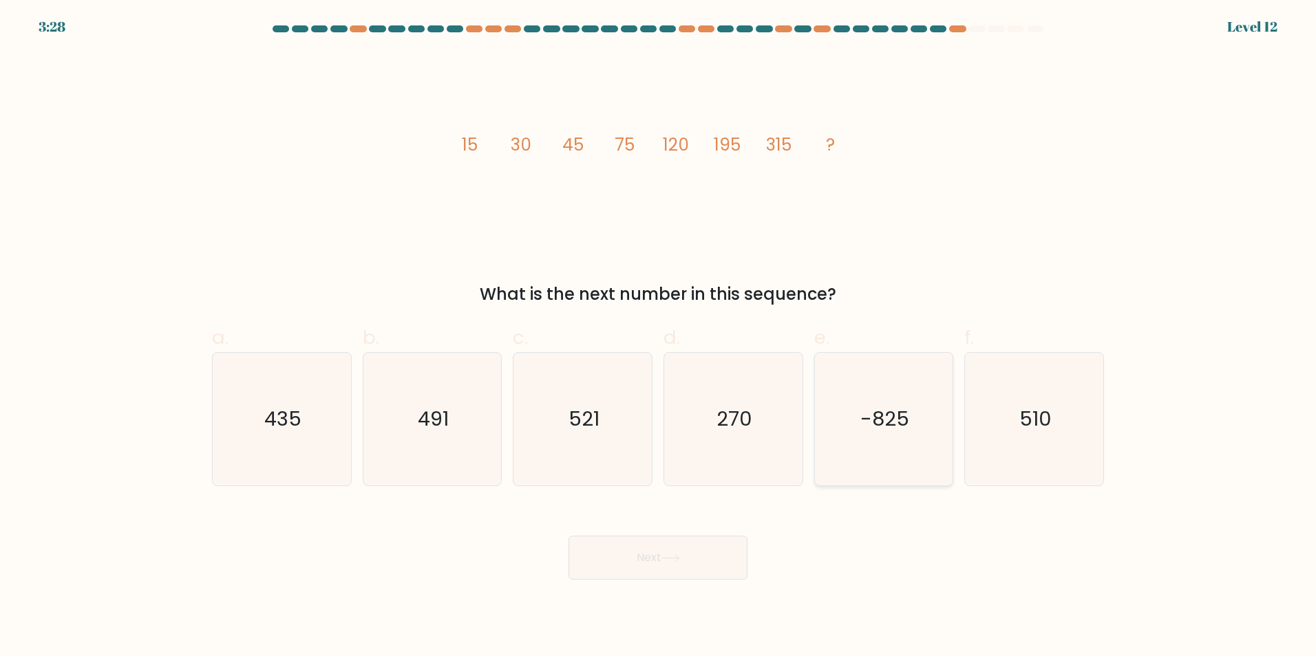
click at [894, 406] on text "-825" at bounding box center [884, 419] width 49 height 28
click at [658, 337] on input "e. -825" at bounding box center [658, 332] width 1 height 9
radio input "true"
click at [664, 557] on button "Next" at bounding box center [657, 558] width 179 height 44
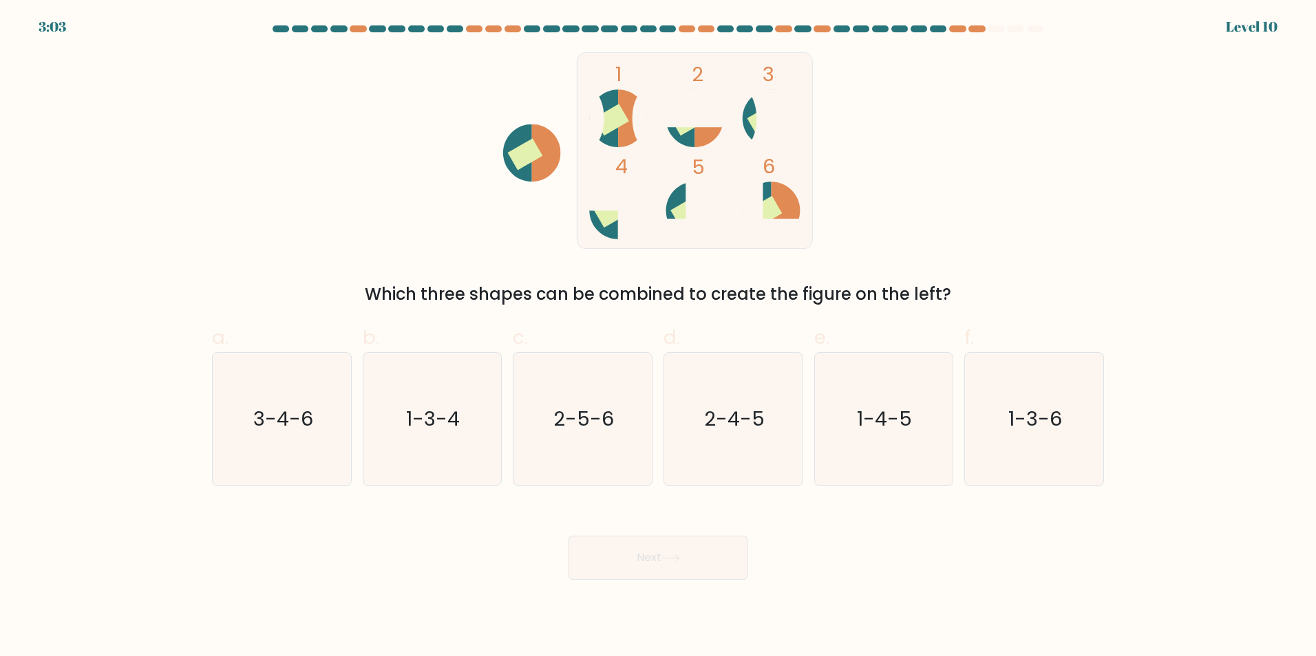
click at [713, 219] on rect at bounding box center [704, 200] width 37 height 37
drag, startPoint x: 623, startPoint y: 400, endPoint x: 589, endPoint y: 462, distance: 71.4
click at [589, 462] on icon "2-5-6" at bounding box center [582, 419] width 133 height 133
click at [658, 337] on input "c. 2-5-6" at bounding box center [658, 332] width 1 height 9
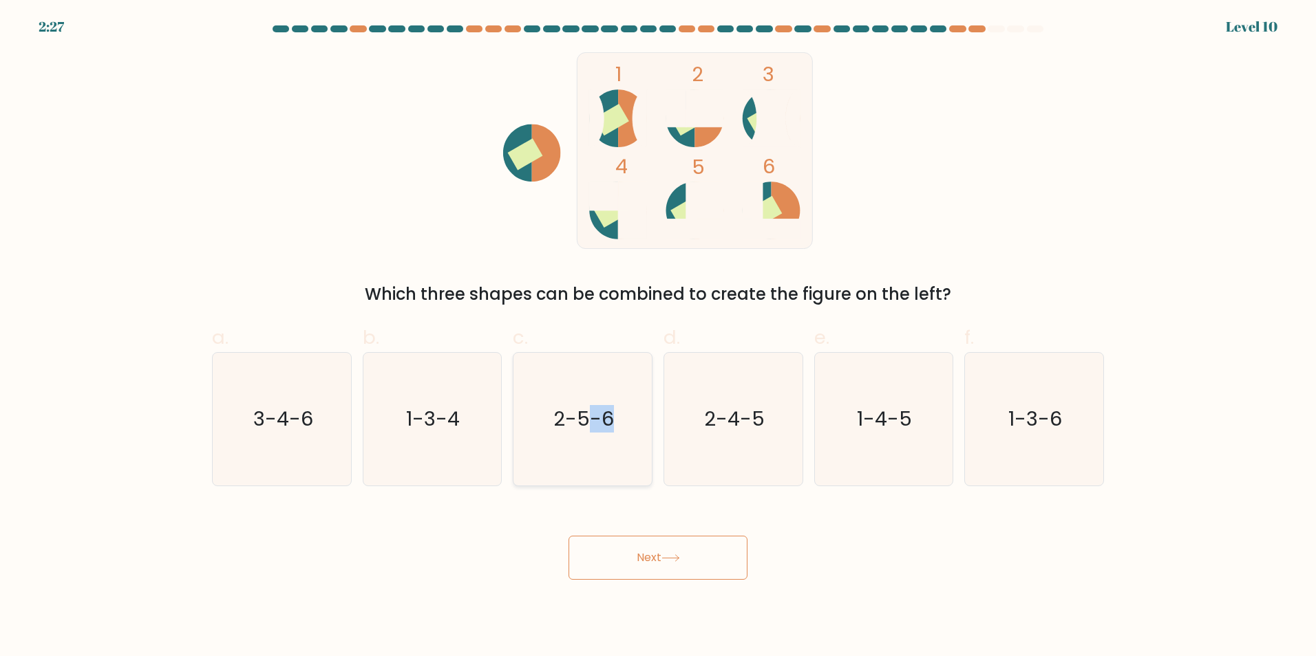
radio input "true"
click at [629, 559] on button "Next" at bounding box center [657, 558] width 179 height 44
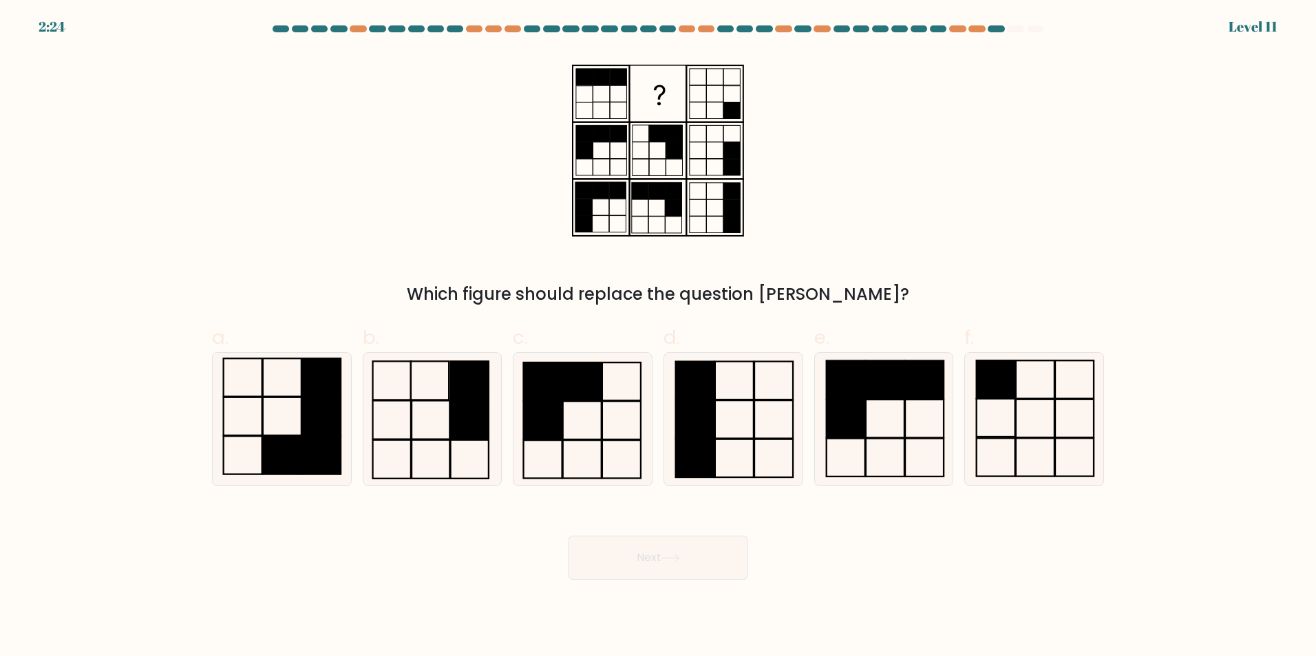
click at [629, 559] on button "Next" at bounding box center [657, 558] width 179 height 44
click at [449, 418] on rect at bounding box center [431, 419] width 38 height 39
click at [658, 337] on input "b." at bounding box center [658, 332] width 1 height 9
radio input "true"
click at [711, 566] on button "Next" at bounding box center [657, 558] width 179 height 44
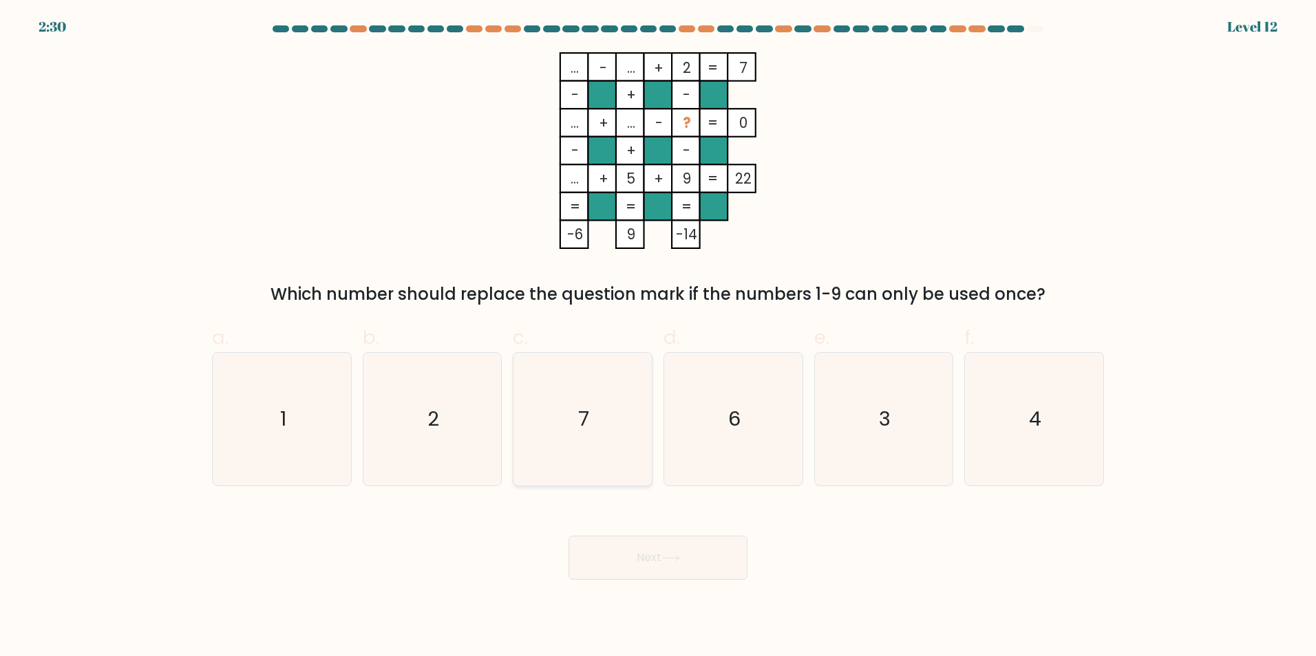
click at [619, 425] on icon "7" at bounding box center [582, 419] width 133 height 133
click at [658, 337] on input "c. 7" at bounding box center [658, 332] width 1 height 9
radio input "true"
click at [649, 561] on button "Next" at bounding box center [657, 558] width 179 height 44
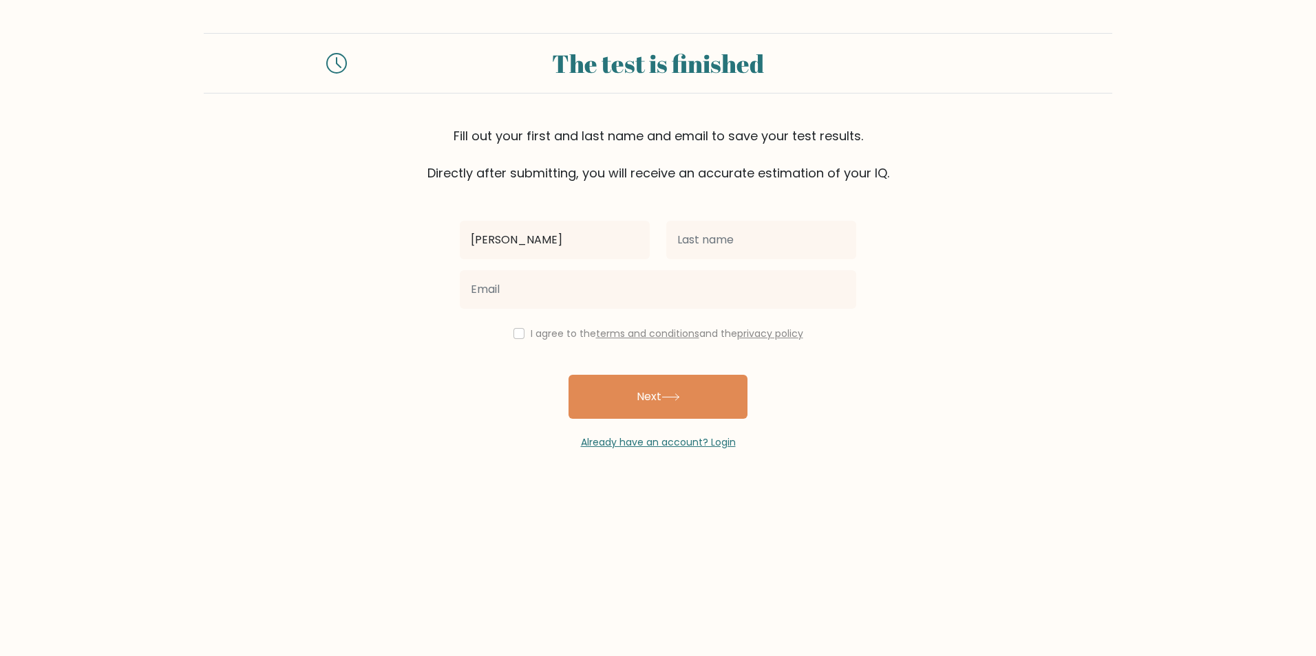
type input "[PERSON_NAME]"
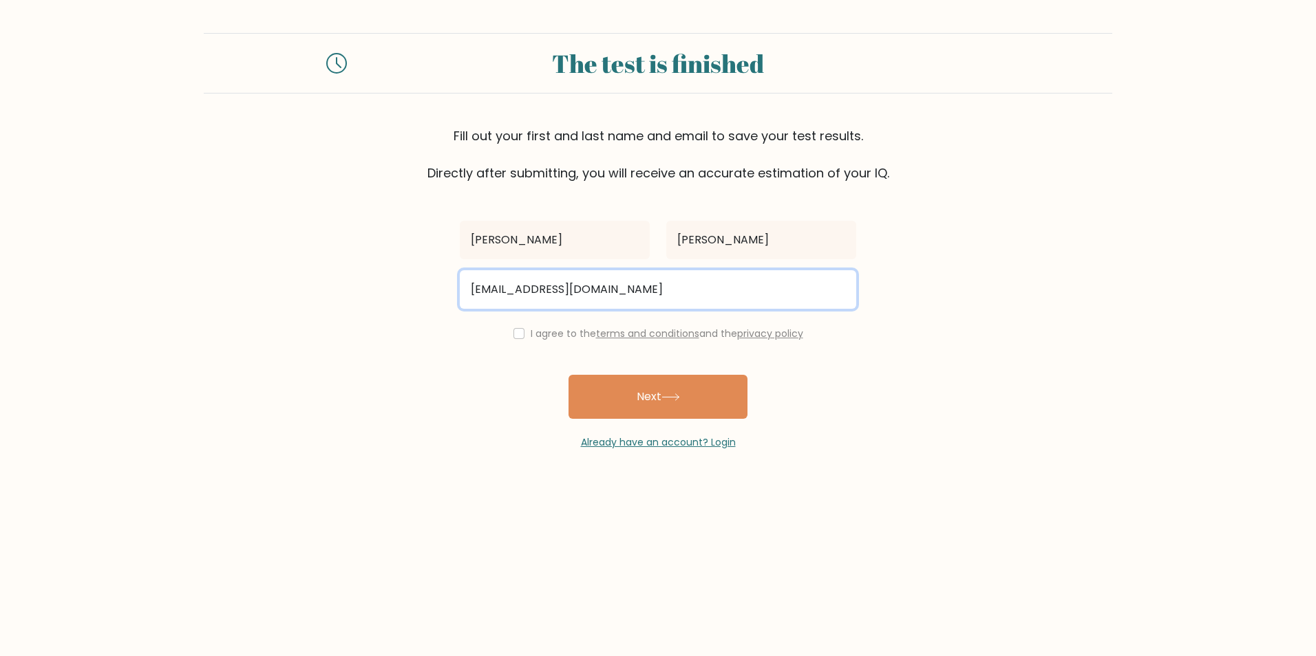
type input "[EMAIL_ADDRESS][DOMAIN_NAME]"
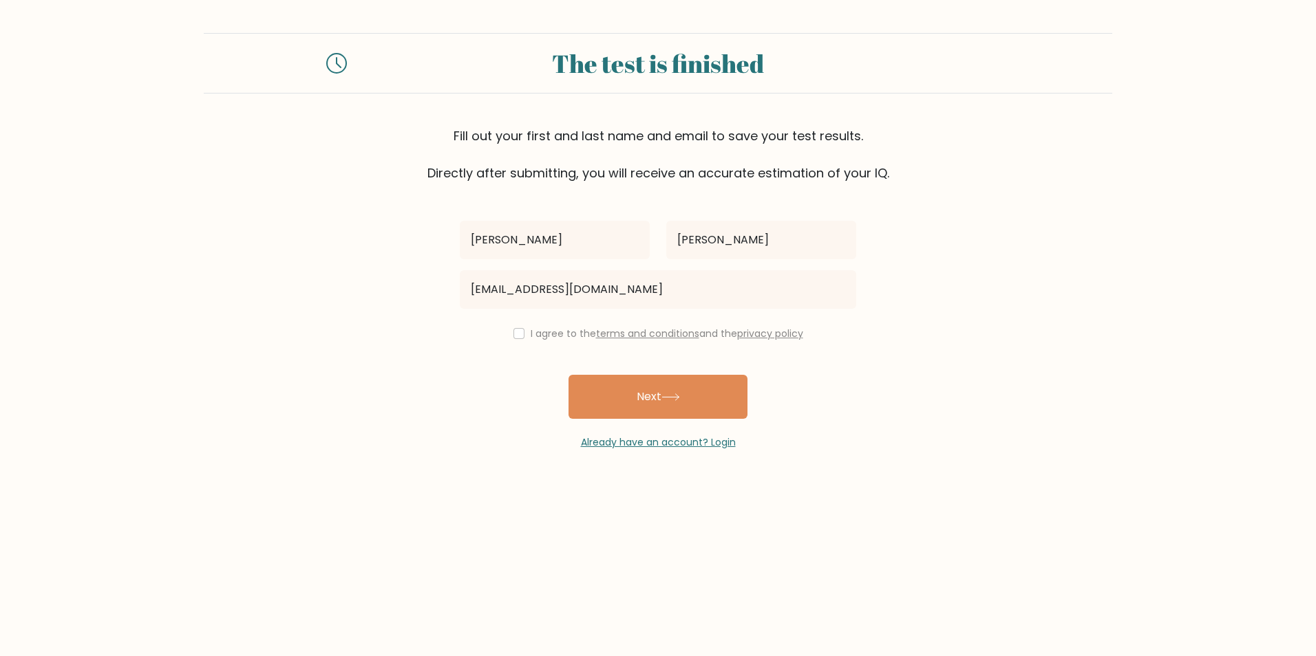
click at [523, 342] on div "[PERSON_NAME] [EMAIL_ADDRESS][DOMAIN_NAME] I agree to the terms and conditions …" at bounding box center [657, 316] width 413 height 268
click at [513, 337] on input "checkbox" at bounding box center [518, 333] width 11 height 11
checkbox input "true"
click at [586, 389] on button "Next" at bounding box center [657, 397] width 179 height 44
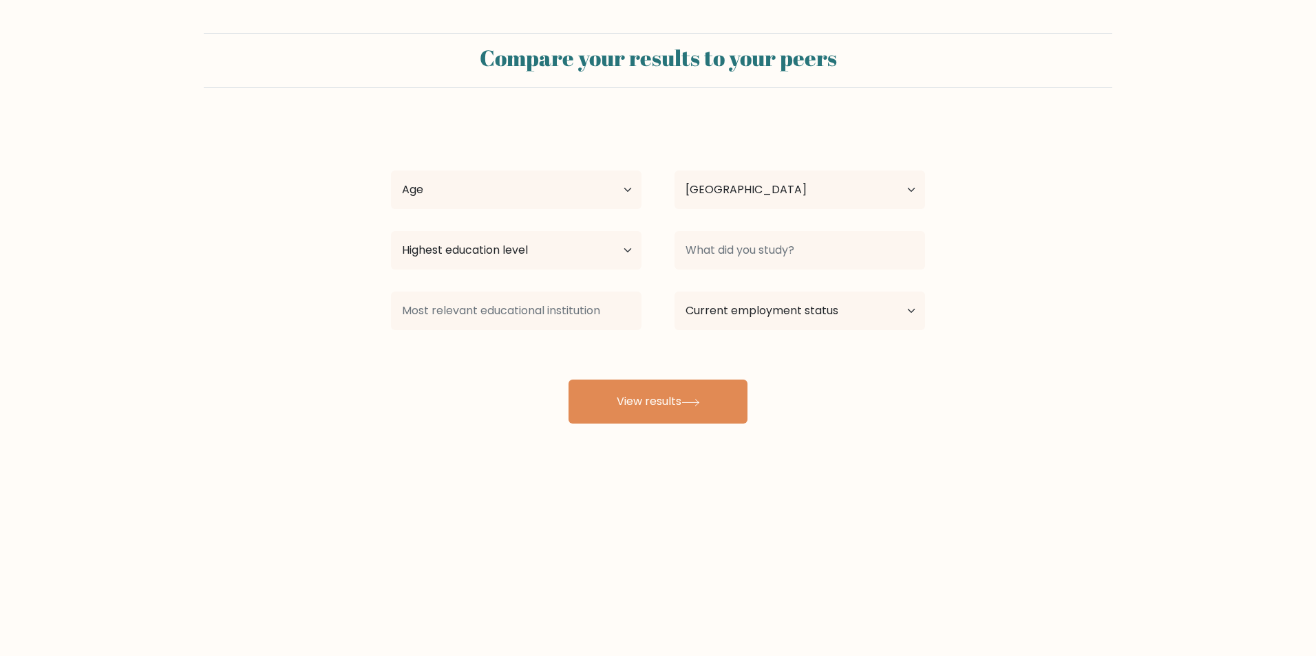
select select "PH"
click at [657, 414] on button "View results" at bounding box center [657, 402] width 179 height 44
click at [622, 183] on select "Age Under [DEMOGRAPHIC_DATA] [DEMOGRAPHIC_DATA] [DEMOGRAPHIC_DATA] [DEMOGRAPHIC…" at bounding box center [516, 190] width 250 height 39
select select "25_34"
click at [391, 171] on select "Age Under [DEMOGRAPHIC_DATA] [DEMOGRAPHIC_DATA] [DEMOGRAPHIC_DATA] [DEMOGRAPHIC…" at bounding box center [516, 190] width 250 height 39
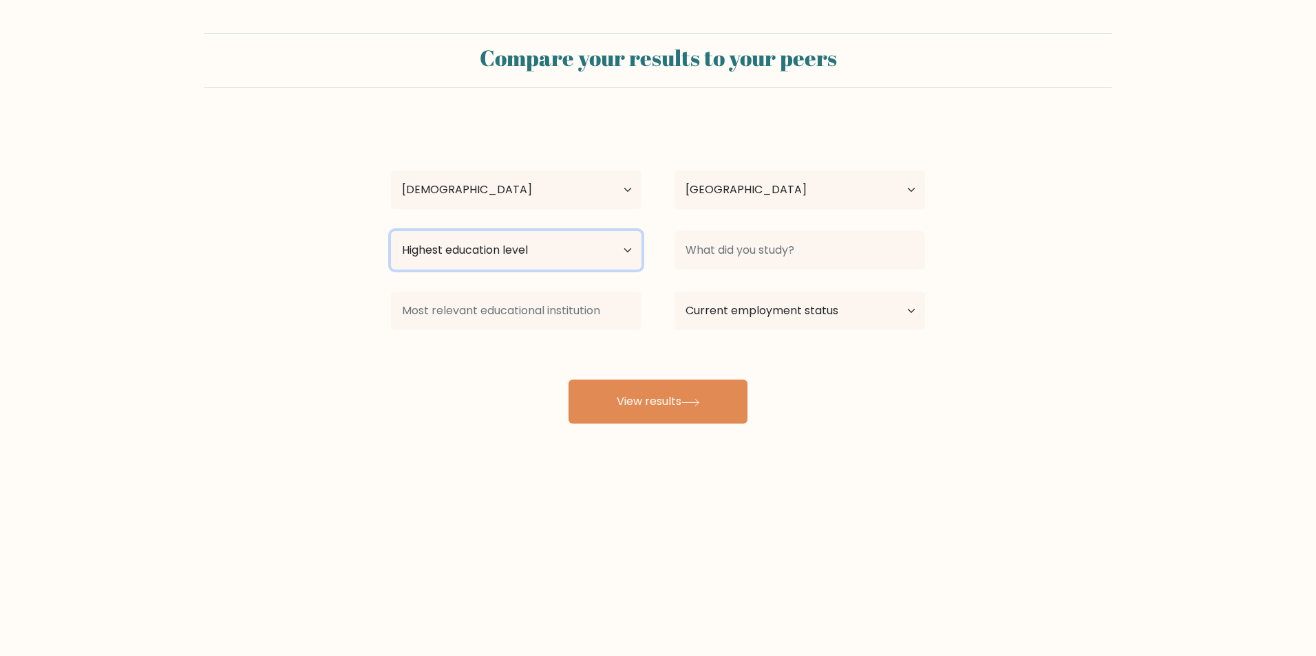
click at [519, 245] on select "Highest education level No schooling Primary Lower Secondary Upper Secondary Oc…" at bounding box center [516, 250] width 250 height 39
select select "bachelors_degree"
click at [391, 231] on select "Highest education level No schooling Primary Lower Secondary Upper Secondary Oc…" at bounding box center [516, 250] width 250 height 39
click at [705, 185] on select "Country Afghanistan Albania Algeria American Samoa Andorra Angola Anguilla Anta…" at bounding box center [799, 190] width 250 height 39
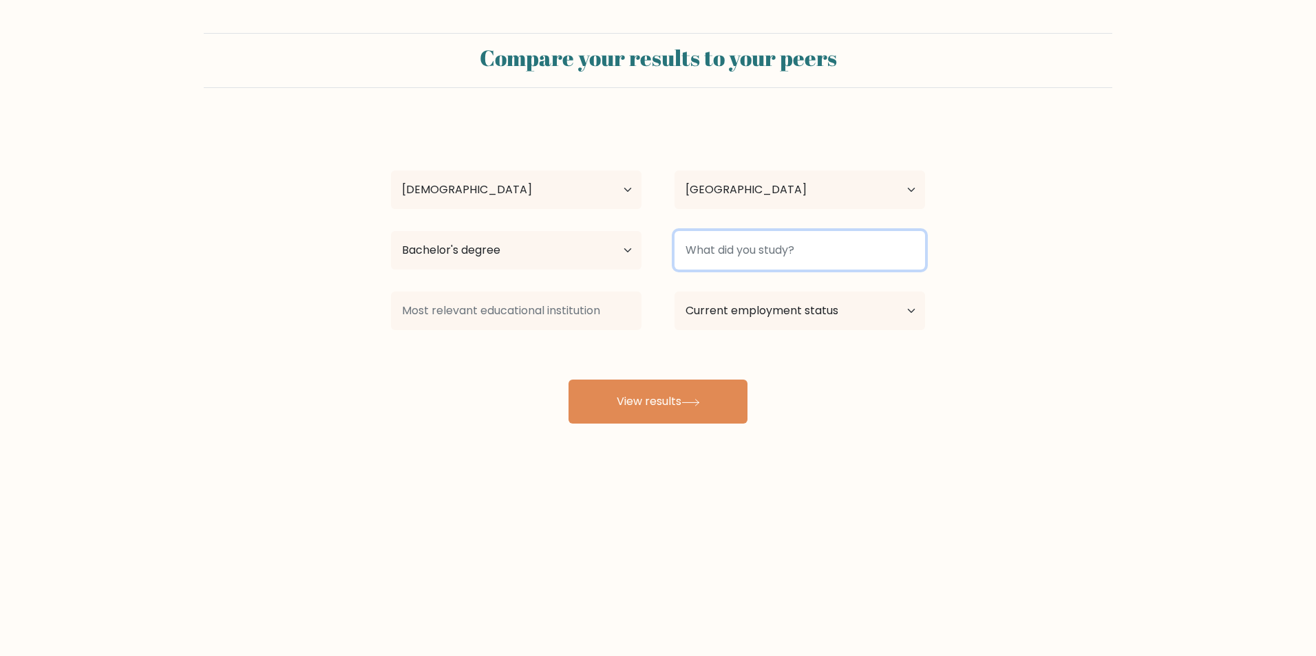
click at [716, 253] on input at bounding box center [799, 250] width 250 height 39
type input "b"
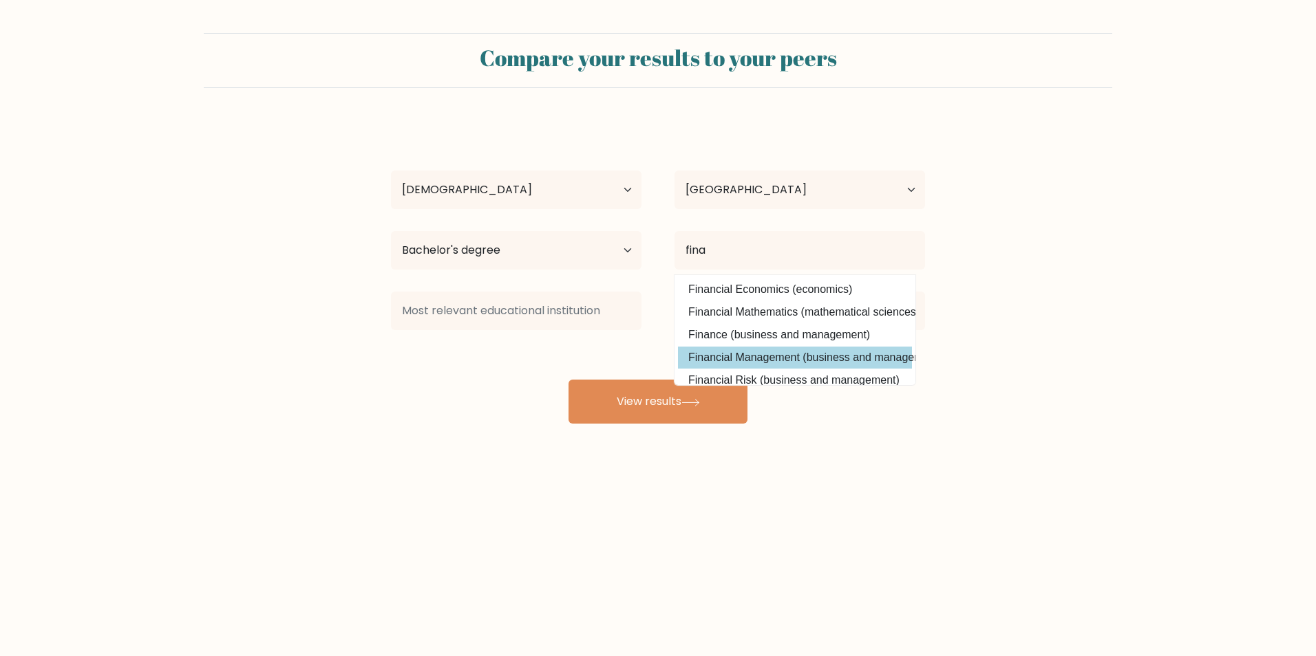
click at [841, 351] on div "Kathy Reyes Age Under 18 years old 18-24 years old 25-34 years old 35-44 years …" at bounding box center [658, 272] width 550 height 303
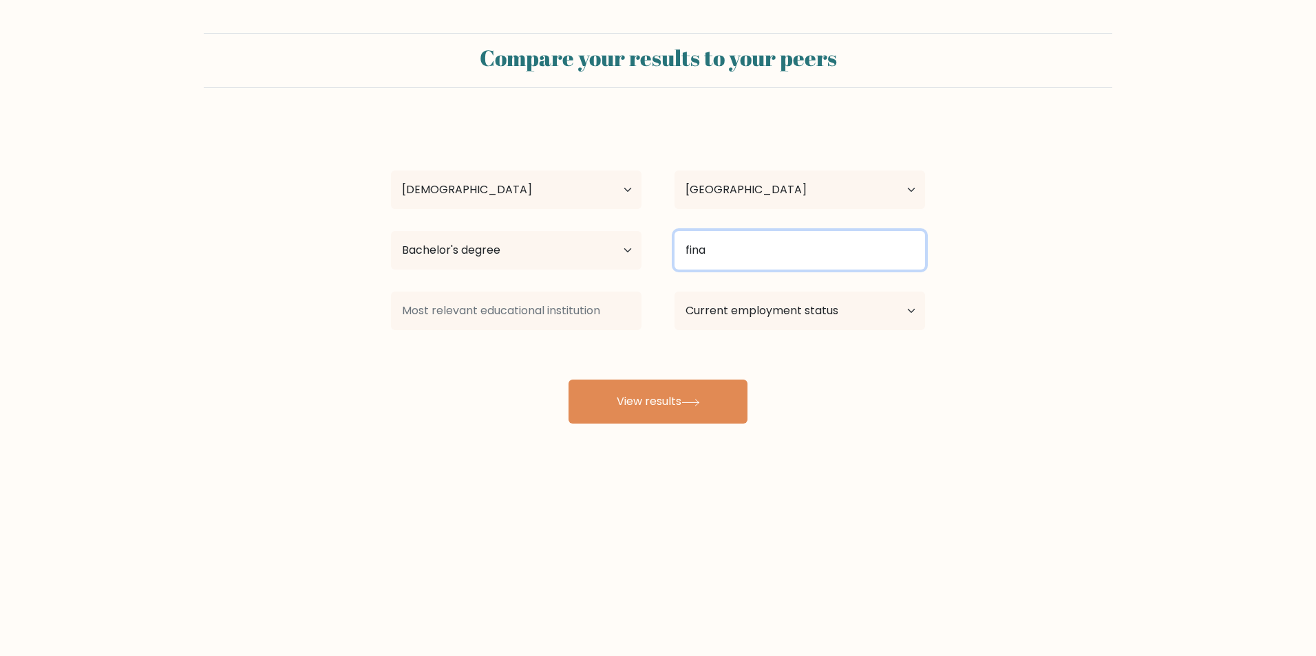
click at [758, 240] on input "fina" at bounding box center [799, 250] width 250 height 39
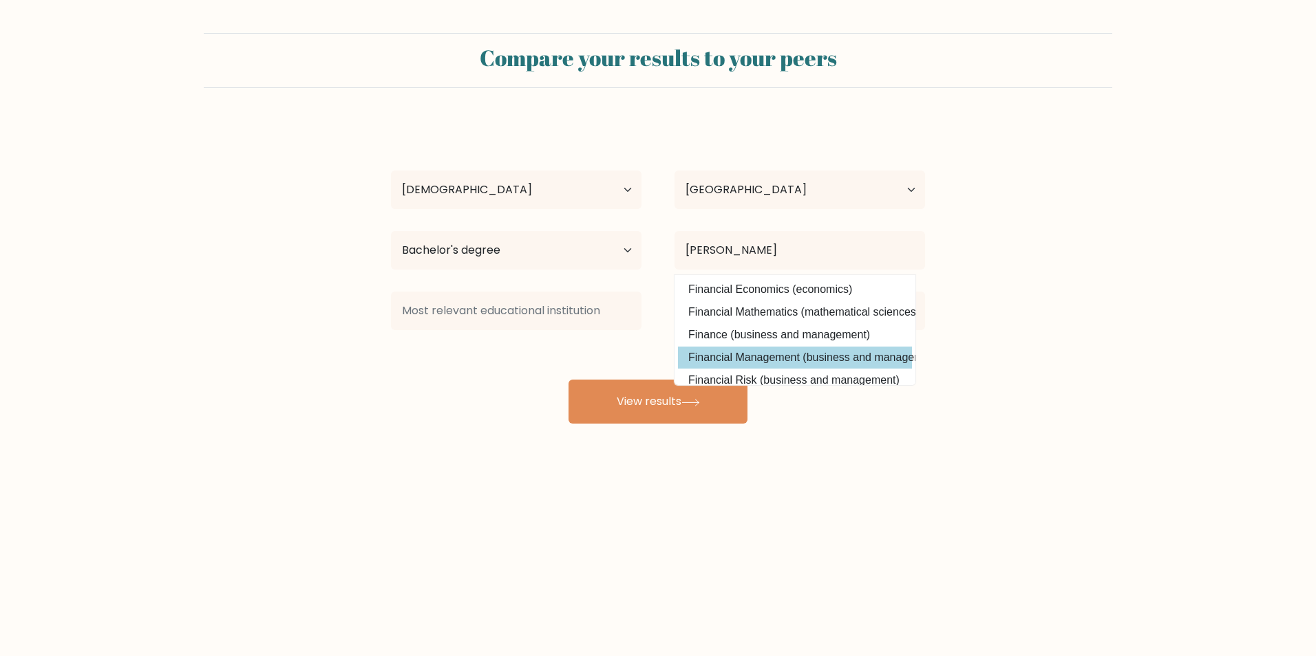
click at [843, 355] on div "Kathy Reyes Age Under 18 years old 18-24 years old 25-34 years old 35-44 years …" at bounding box center [658, 272] width 550 height 303
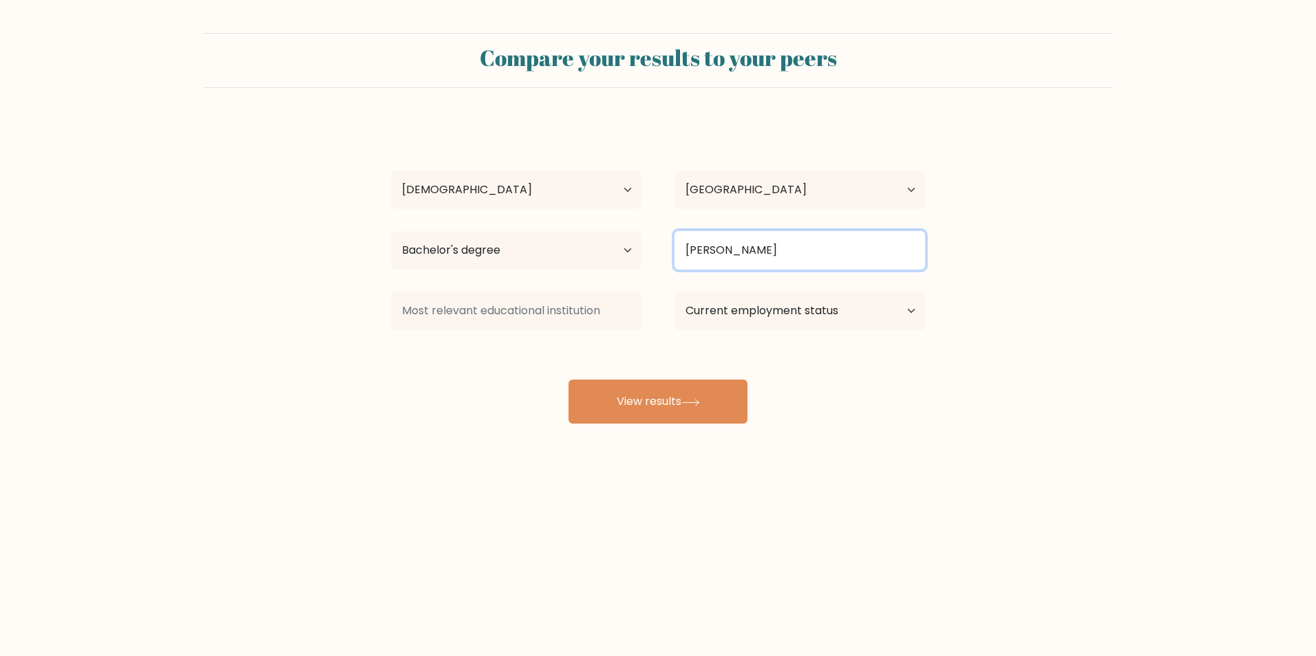
click at [810, 243] on input "finan" at bounding box center [799, 250] width 250 height 39
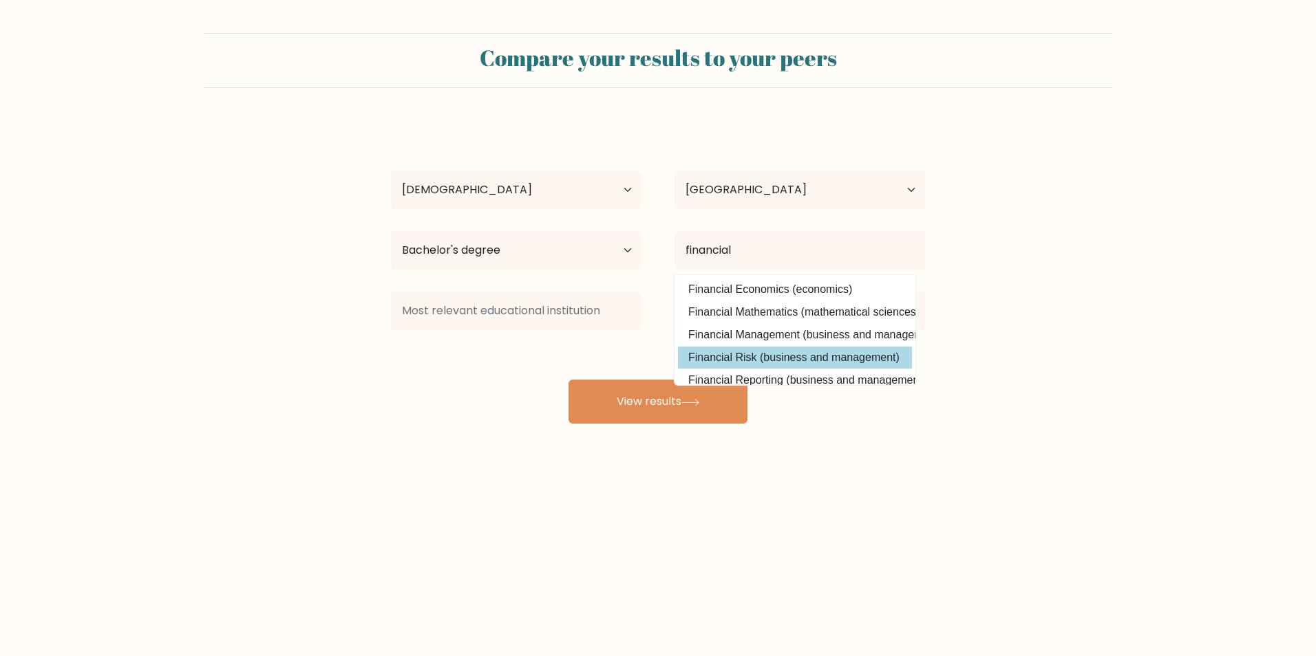
click at [827, 365] on div "Kathy Reyes Age Under 18 years old 18-24 years old 25-34 years old 35-44 years …" at bounding box center [658, 272] width 550 height 303
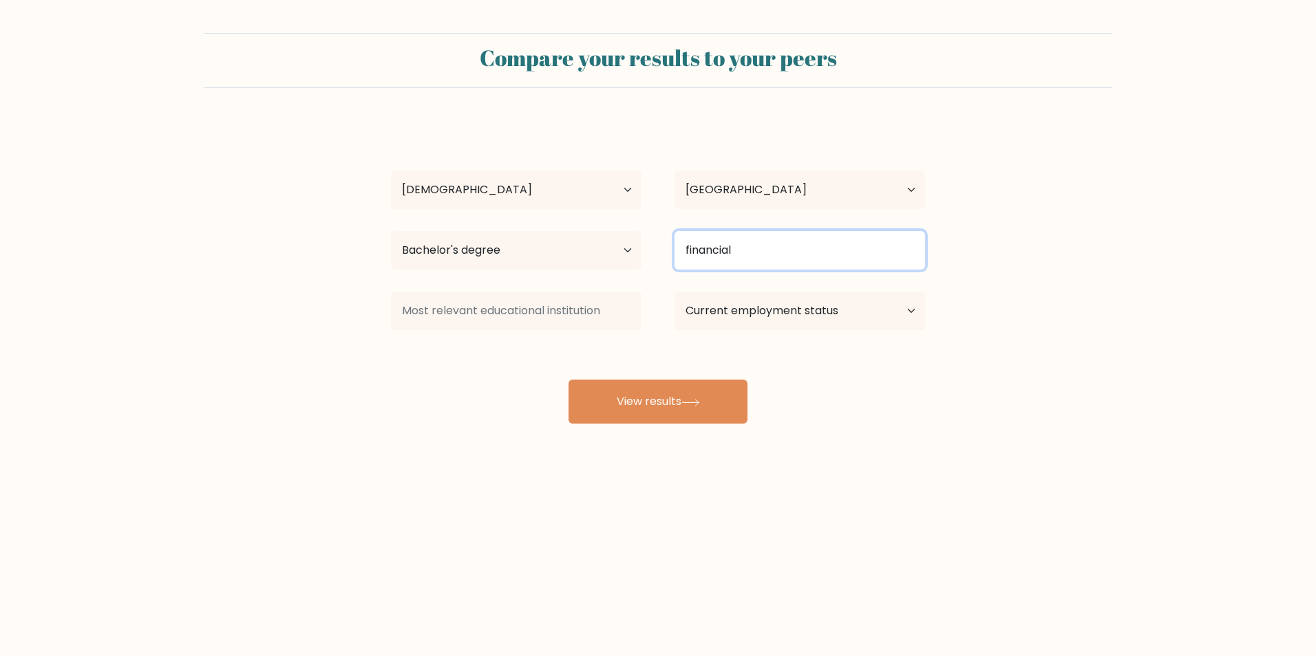
click at [810, 245] on input "financial" at bounding box center [799, 250] width 250 height 39
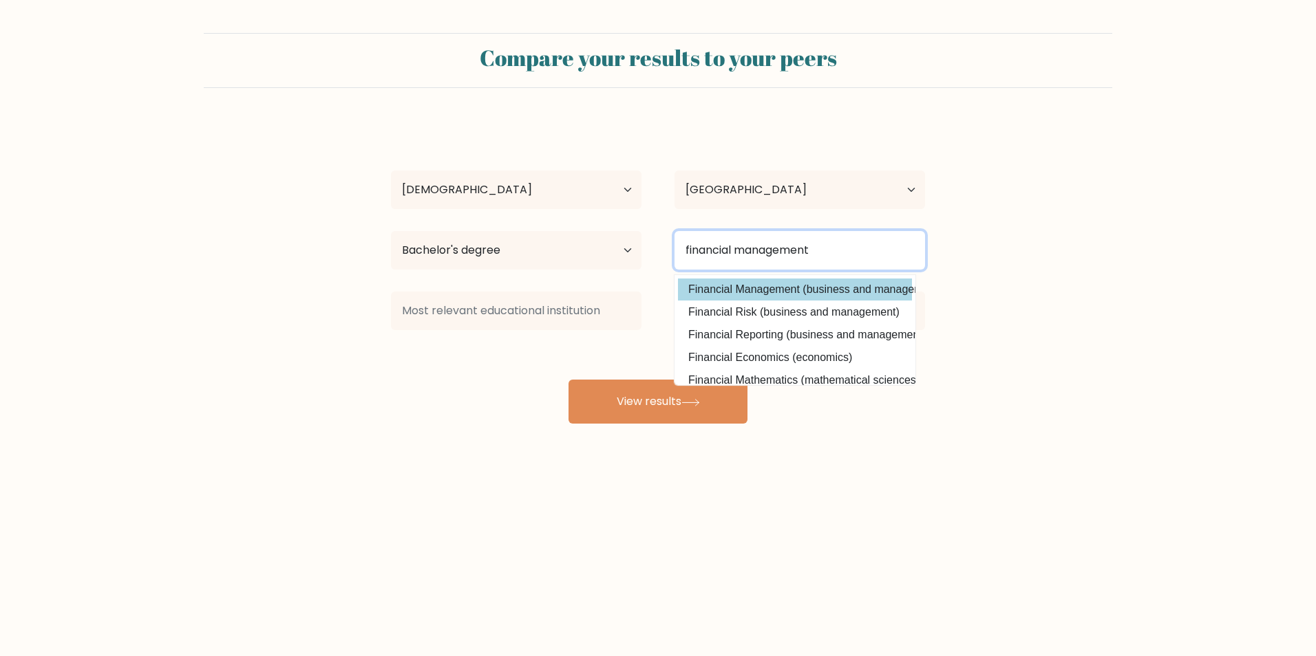
type input "financial management"
click at [761, 286] on div "Kathy Reyes Age Under 18 years old 18-24 years old 25-34 years old 35-44 years …" at bounding box center [658, 272] width 550 height 303
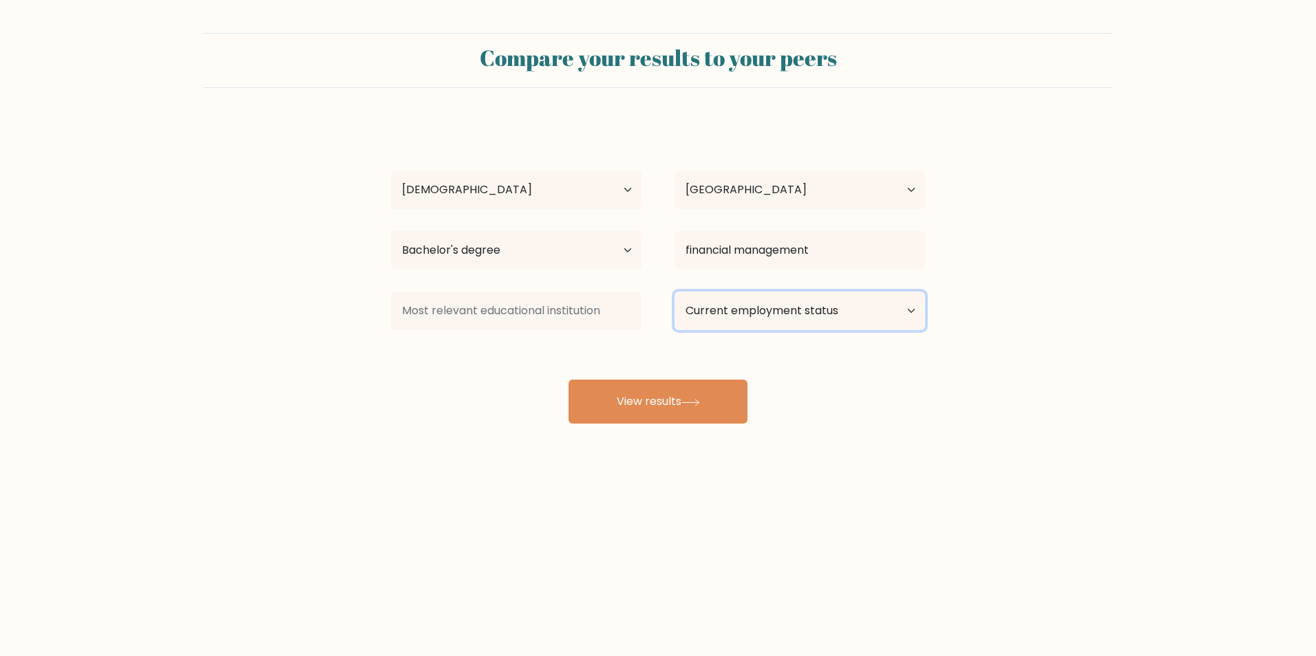
click at [758, 320] on select "Current employment status Employed Student Retired Other / prefer not to answer" at bounding box center [799, 311] width 250 height 39
click at [718, 427] on div "Compare your results to your peers Kathy Reyes Age Under 18 years old 18-24 yea…" at bounding box center [658, 261] width 1316 height 522
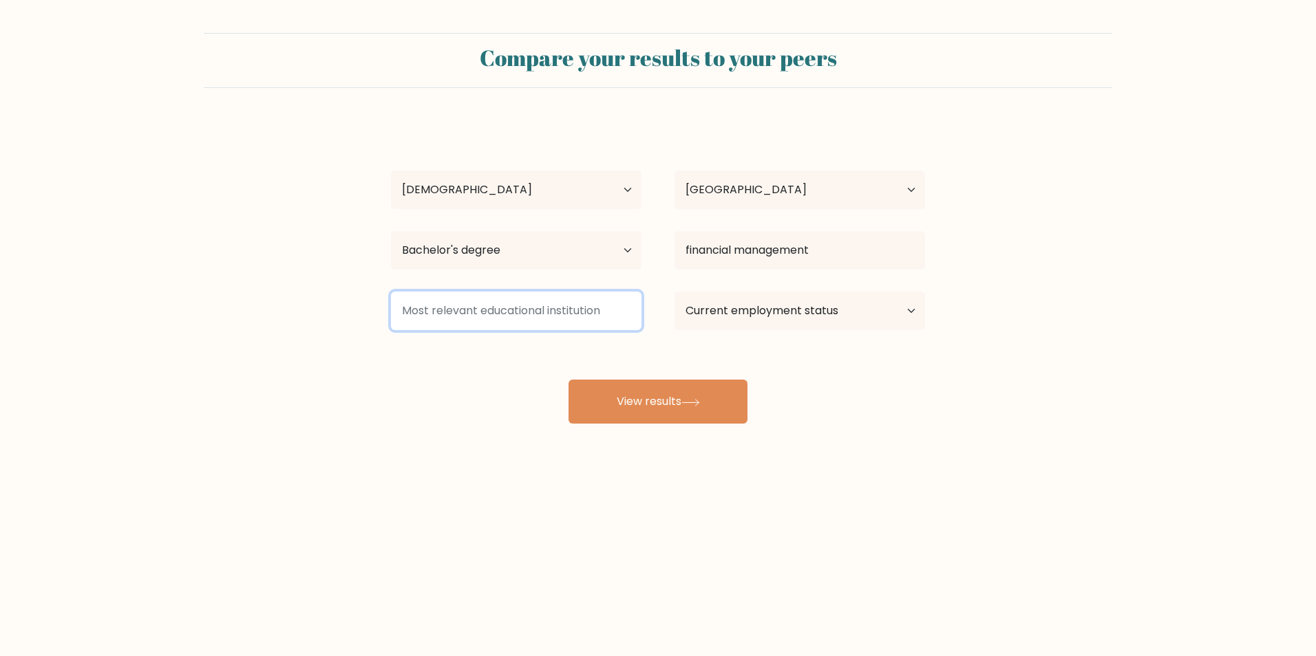
click at [576, 326] on input at bounding box center [516, 311] width 250 height 39
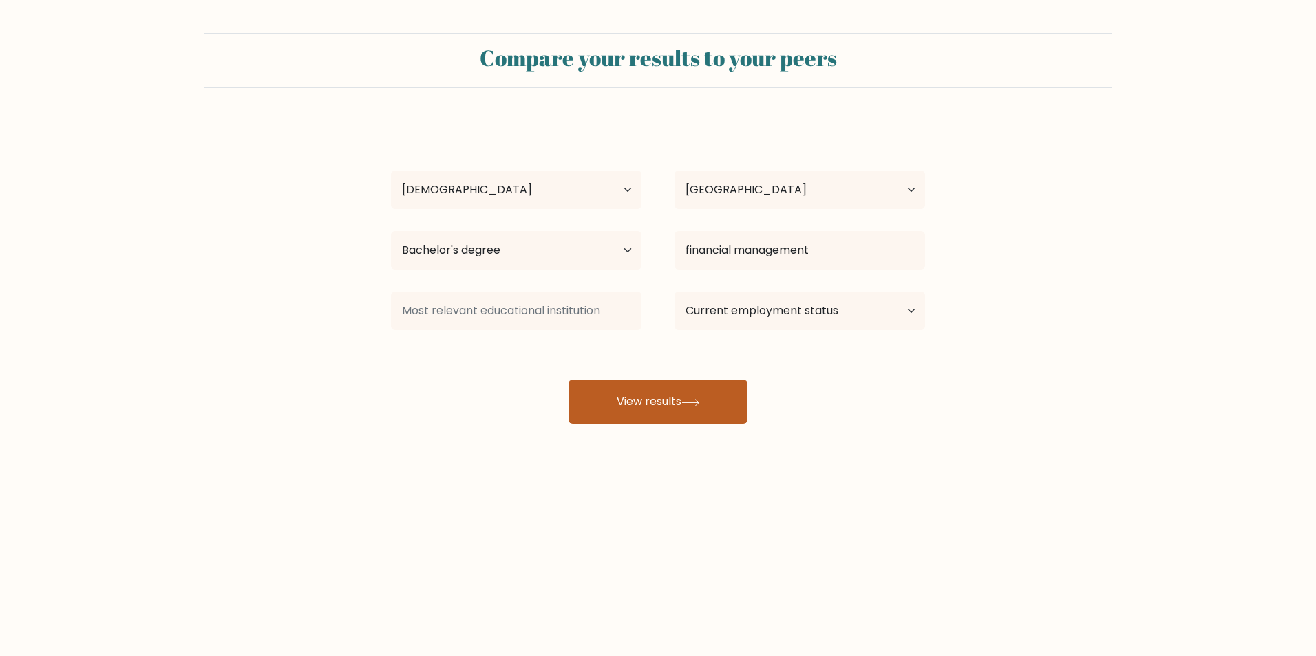
click at [636, 400] on button "View results" at bounding box center [657, 402] width 179 height 44
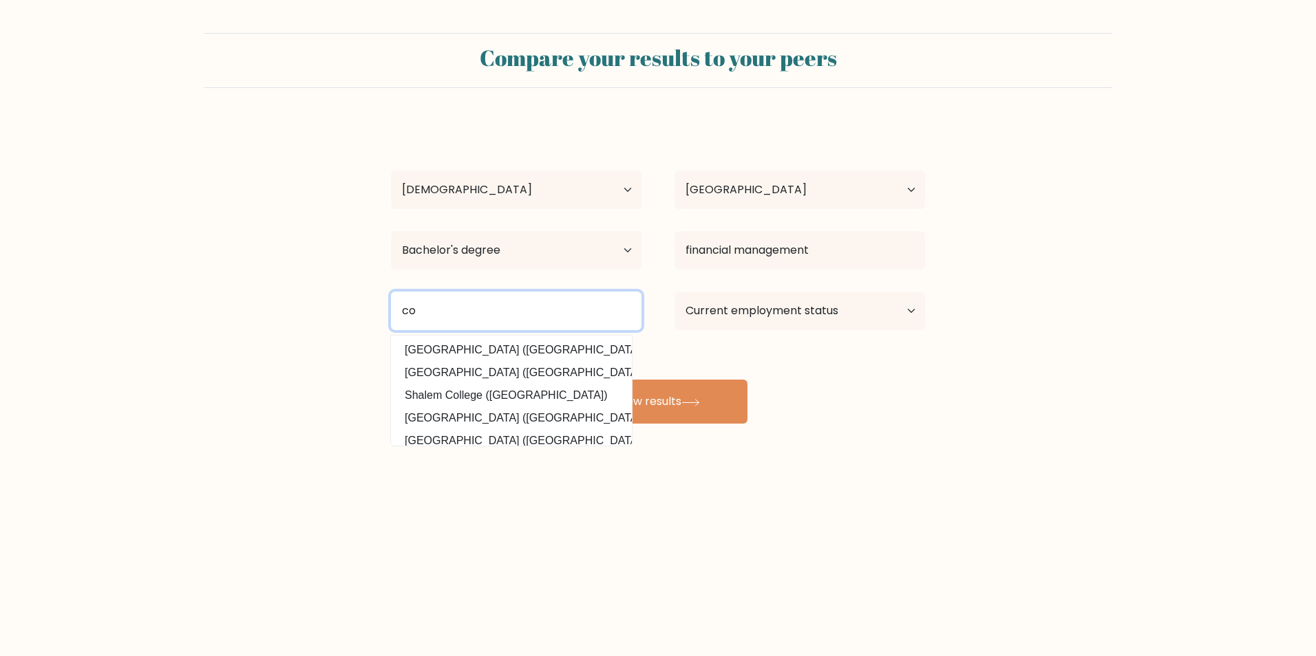
type input "c"
type input "gordon college"
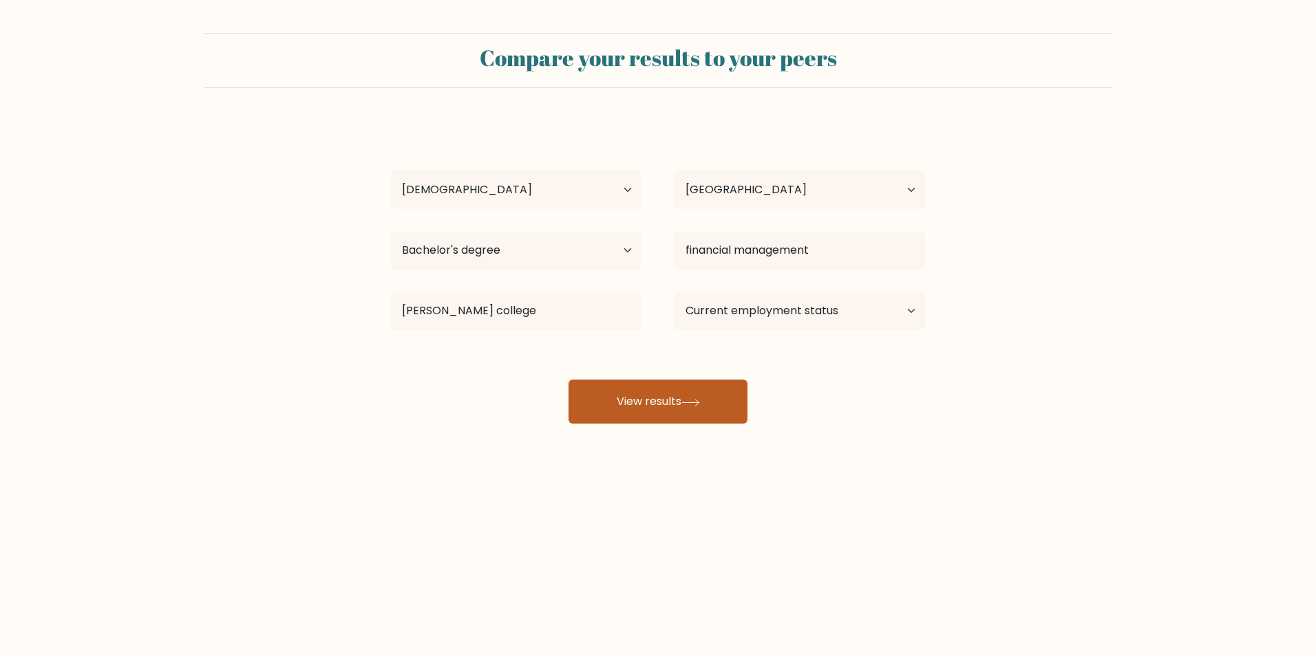
click at [700, 399] on icon at bounding box center [690, 403] width 19 height 8
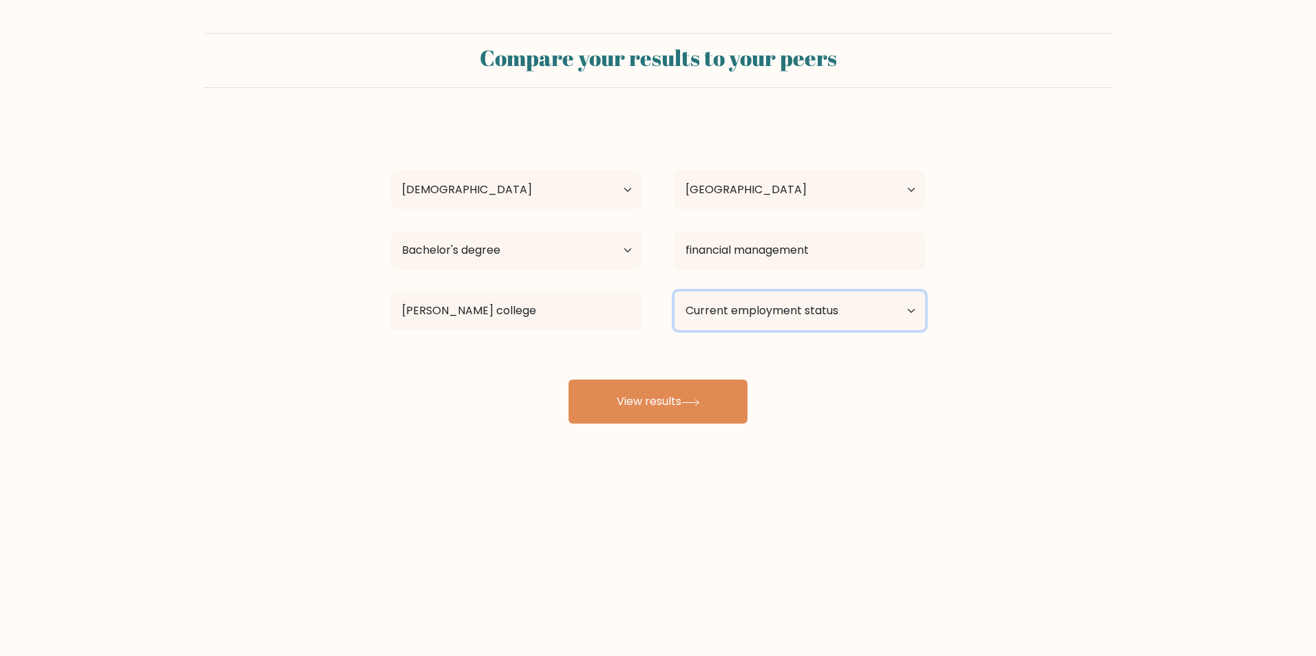
click at [764, 308] on select "Current employment status Employed Student Retired Other / prefer not to answer" at bounding box center [799, 311] width 250 height 39
select select "student"
click at [674, 292] on select "Current employment status Employed Student Retired Other / prefer not to answer" at bounding box center [799, 311] width 250 height 39
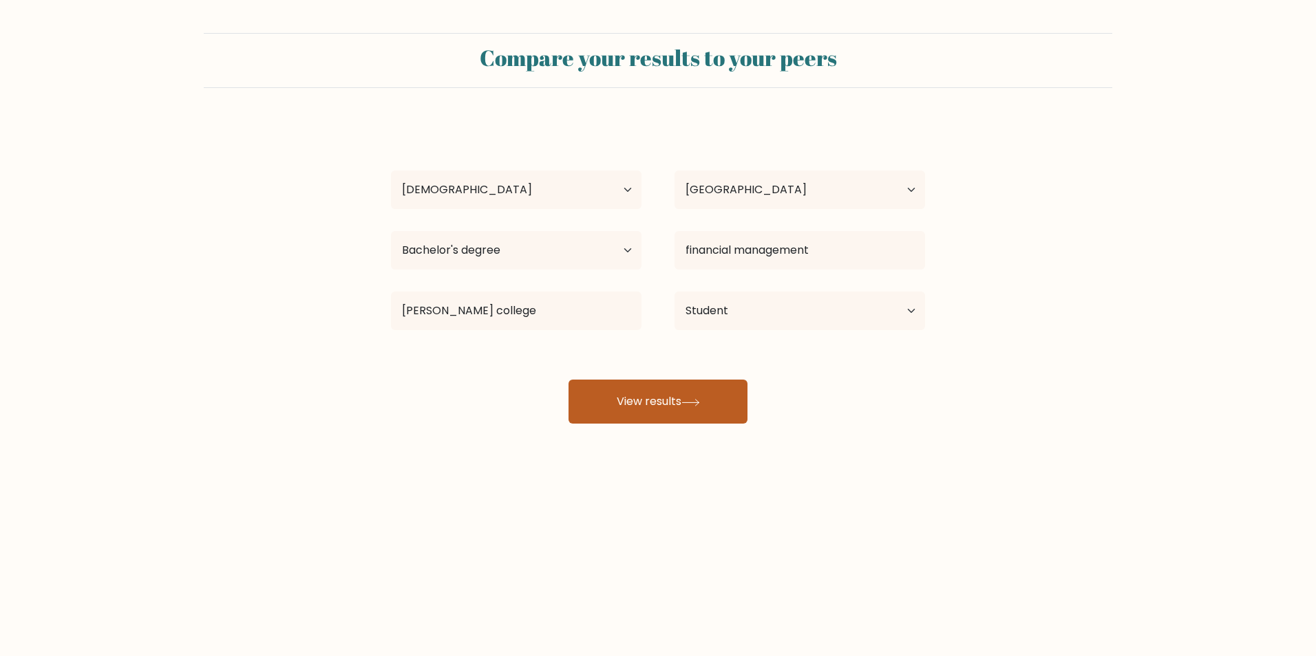
click at [698, 402] on icon at bounding box center [690, 403] width 19 height 8
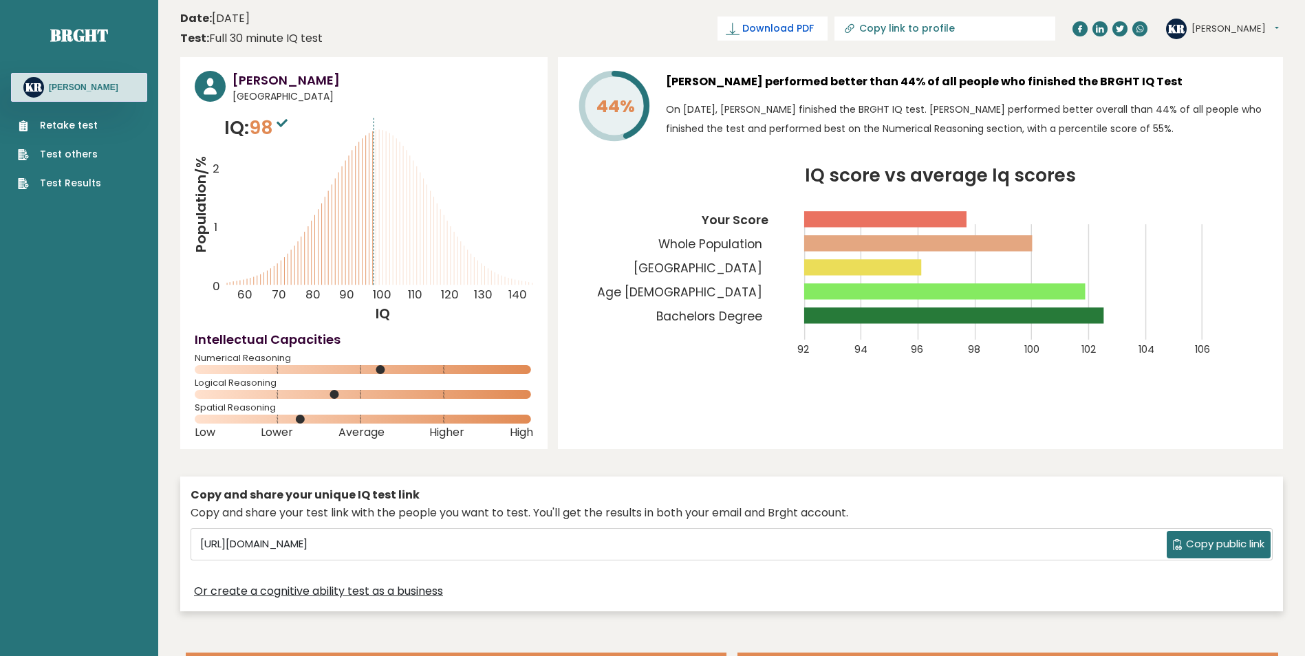
click at [740, 25] on icon at bounding box center [733, 29] width 14 height 14
click at [273, 125] on span "98" at bounding box center [270, 127] width 42 height 25
click at [1201, 39] on div "KR [PERSON_NAME] Dashboard Profile Settings Logout" at bounding box center [1224, 29] width 117 height 28
click at [1208, 27] on button "[PERSON_NAME]" at bounding box center [1235, 29] width 87 height 14
click at [1208, 70] on link "Profile" at bounding box center [1227, 69] width 70 height 19
